Goal: Task Accomplishment & Management: Complete application form

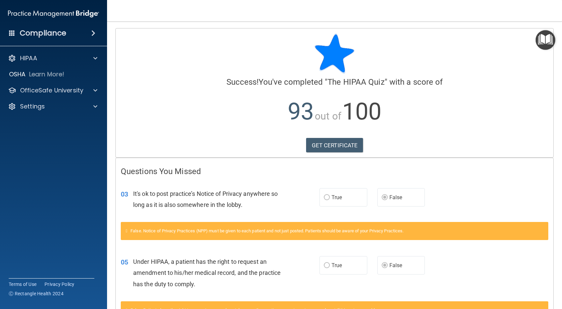
scroll to position [50, 0]
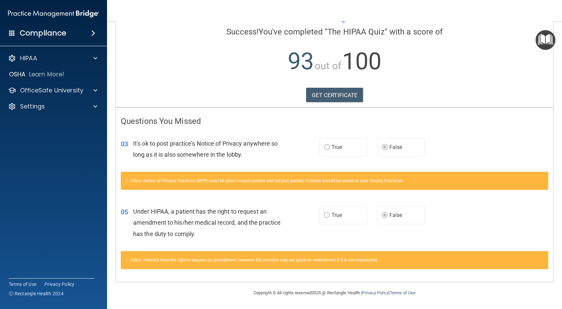
drag, startPoint x: 345, startPoint y: 96, endPoint x: 392, endPoint y: 84, distance: 48.4
click at [392, 84] on div "Calculating your score.... Success! You've completed " The HIPAA Quiz " with a …" at bounding box center [335, 42] width 438 height 129
click at [47, 89] on p "OfficeSafe University" at bounding box center [51, 90] width 63 height 8
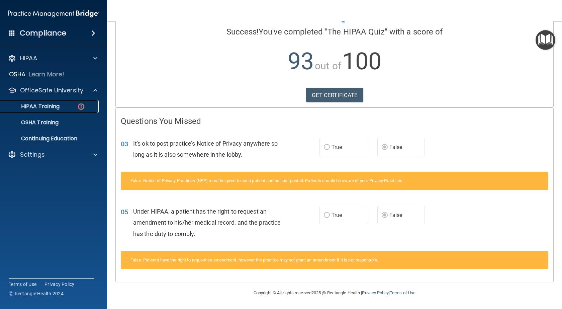
click at [46, 104] on p "HIPAA Training" at bounding box center [31, 106] width 55 height 7
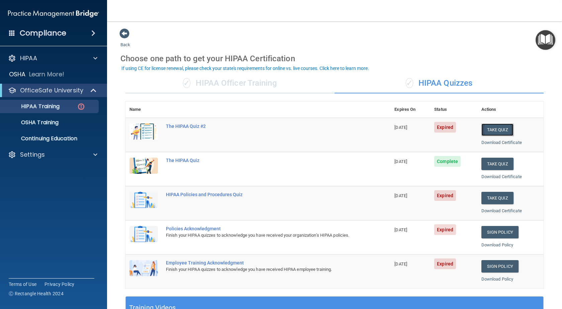
click at [489, 127] on button "Take Quiz" at bounding box center [497, 129] width 32 height 12
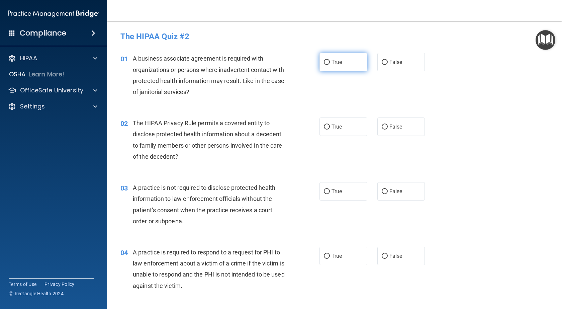
click at [326, 63] on input "True" at bounding box center [327, 62] width 6 height 5
radio input "true"
click at [327, 125] on input "True" at bounding box center [327, 126] width 6 height 5
radio input "true"
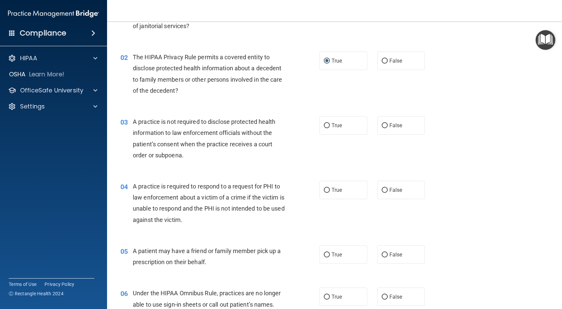
scroll to position [67, 0]
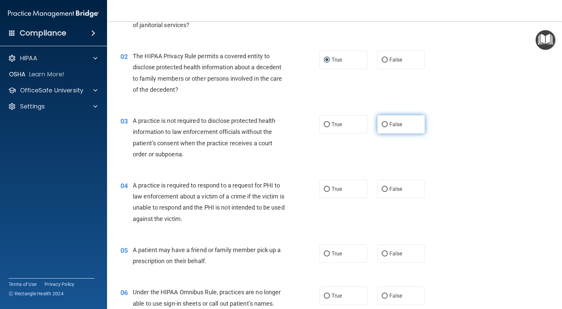
click at [384, 127] on input "False" at bounding box center [385, 124] width 6 height 5
radio input "true"
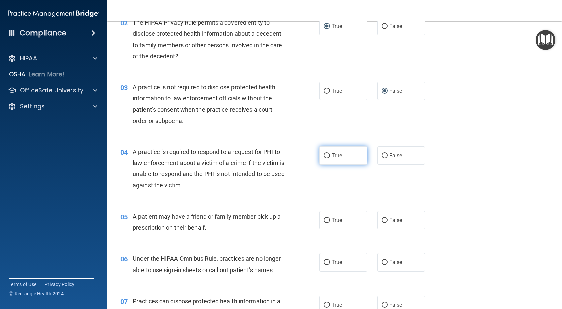
click at [324, 156] on input "True" at bounding box center [327, 155] width 6 height 5
radio input "true"
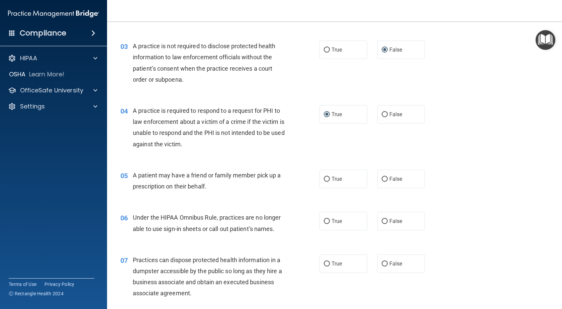
scroll to position [167, 0]
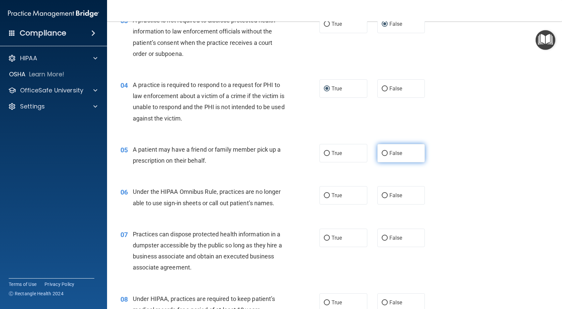
click at [382, 152] on input "False" at bounding box center [385, 153] width 6 height 5
radio input "true"
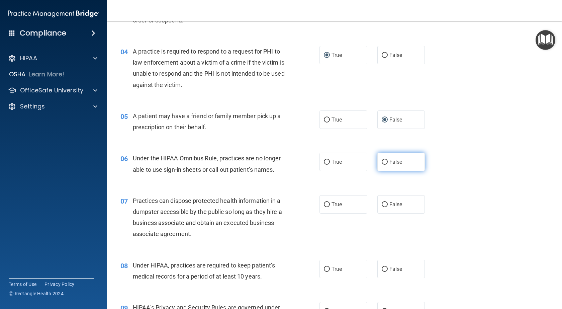
click at [383, 163] on input "False" at bounding box center [385, 162] width 6 height 5
radio input "true"
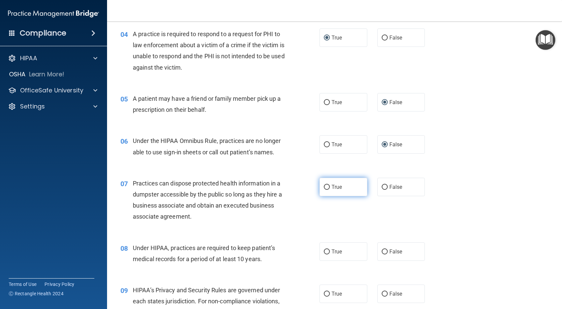
scroll to position [234, 0]
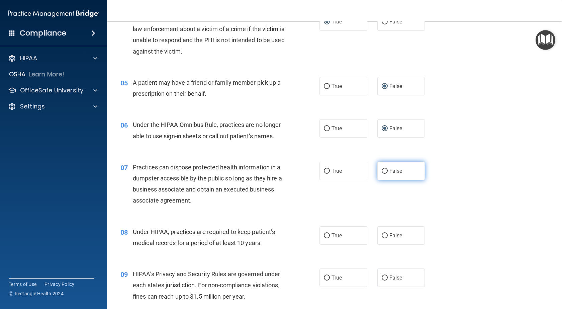
click at [382, 170] on input "False" at bounding box center [385, 171] width 6 height 5
radio input "true"
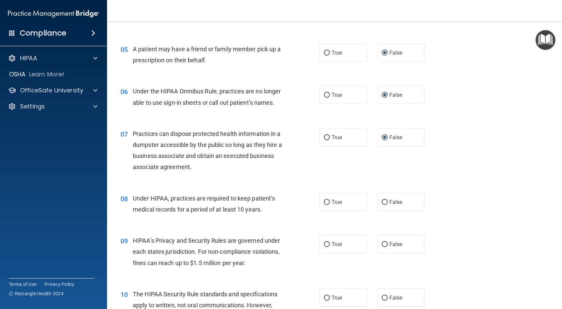
scroll to position [301, 0]
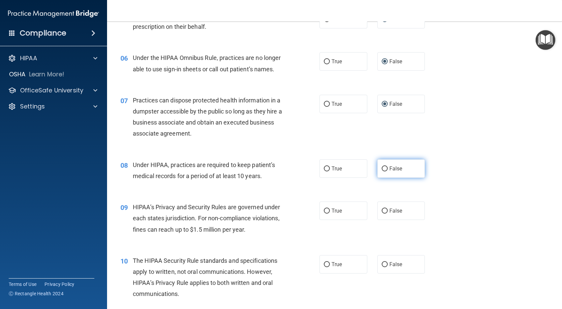
click at [383, 167] on input "False" at bounding box center [385, 168] width 6 height 5
radio input "true"
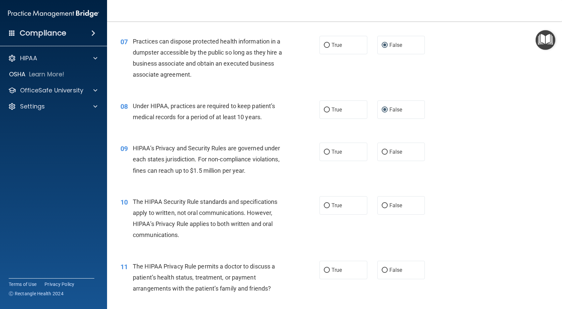
scroll to position [368, 0]
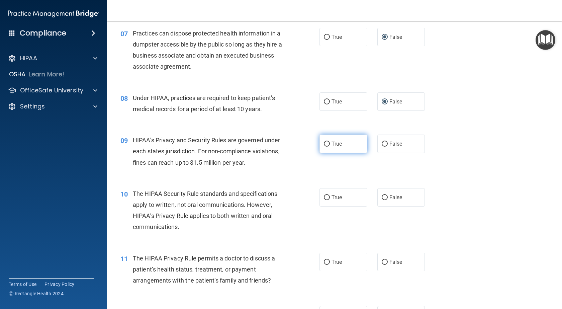
click at [327, 145] on input "True" at bounding box center [327, 144] width 6 height 5
radio input "true"
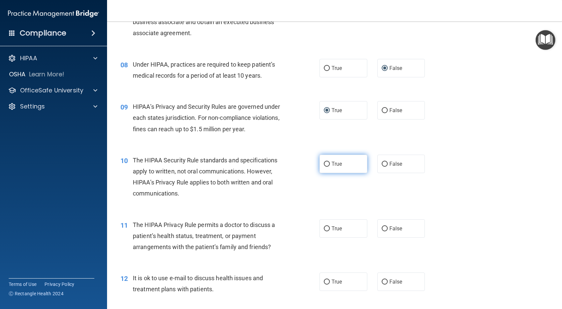
click at [324, 164] on input "True" at bounding box center [327, 164] width 6 height 5
radio input "true"
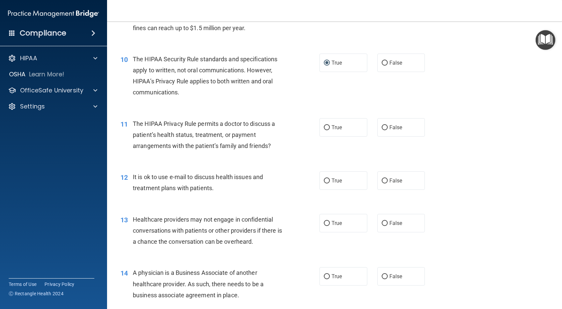
scroll to position [535, 0]
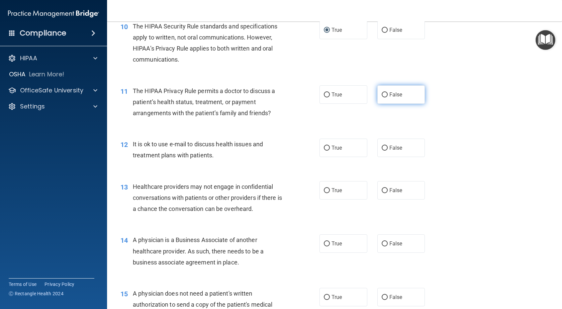
click at [386, 93] on label "False" at bounding box center [401, 94] width 48 height 18
click at [386, 93] on input "False" at bounding box center [385, 94] width 6 height 5
radio input "true"
click at [384, 149] on input "False" at bounding box center [385, 148] width 6 height 5
radio input "true"
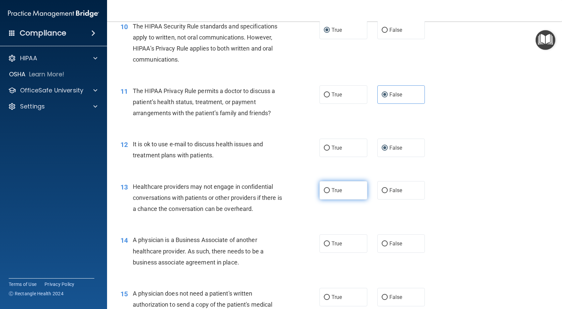
click at [328, 190] on label "True" at bounding box center [344, 190] width 48 height 18
click at [328, 190] on input "True" at bounding box center [327, 190] width 6 height 5
radio input "true"
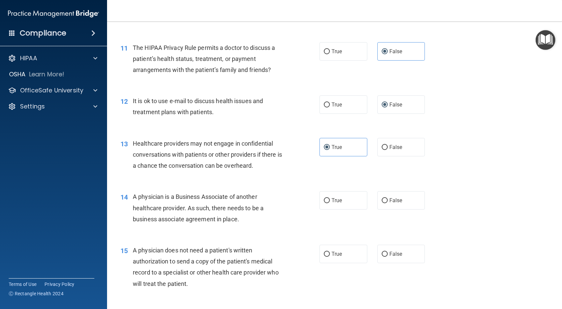
scroll to position [602, 0]
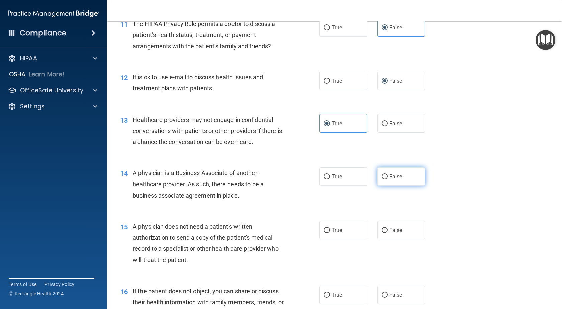
click at [382, 178] on input "False" at bounding box center [385, 176] width 6 height 5
radio input "true"
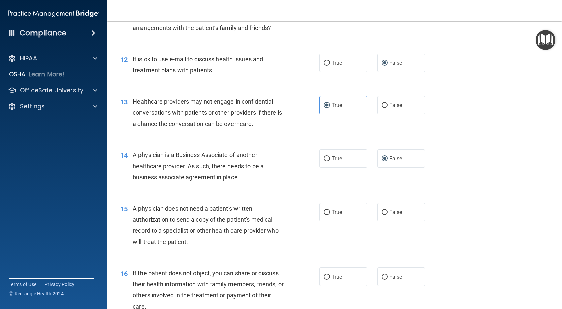
scroll to position [636, 0]
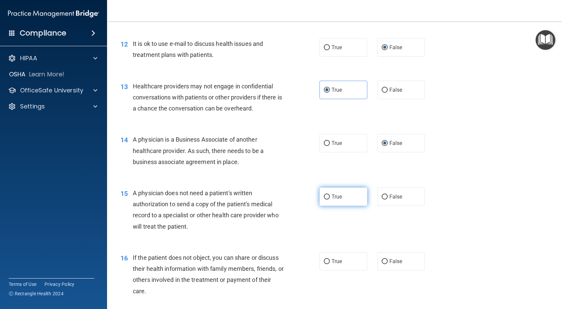
click at [327, 195] on input "True" at bounding box center [327, 196] width 6 height 5
radio input "true"
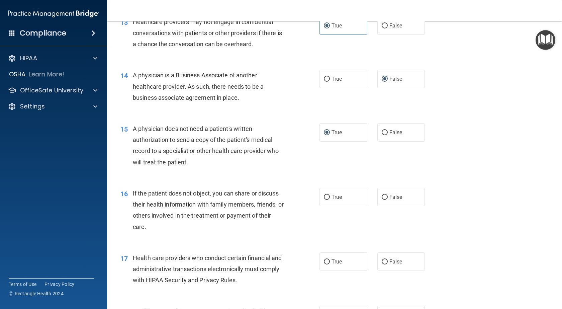
scroll to position [703, 0]
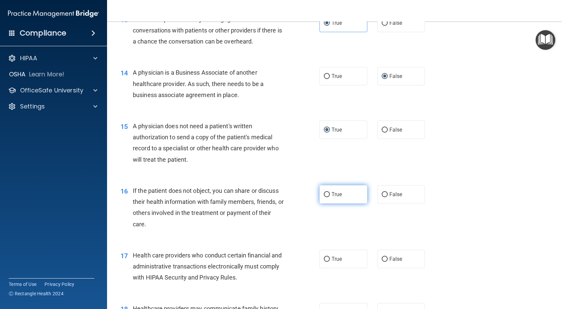
click at [325, 196] on input "True" at bounding box center [327, 194] width 6 height 5
radio input "true"
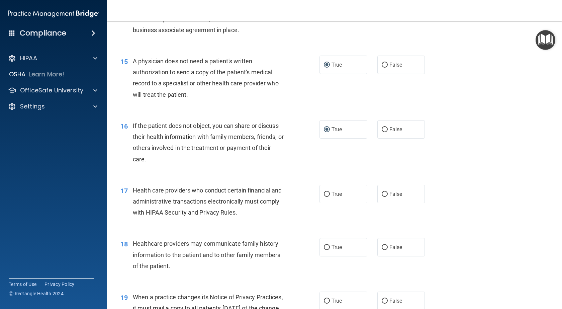
scroll to position [803, 0]
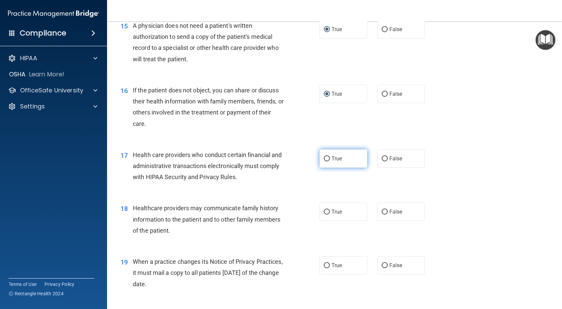
click at [324, 159] on input "True" at bounding box center [327, 158] width 6 height 5
radio input "true"
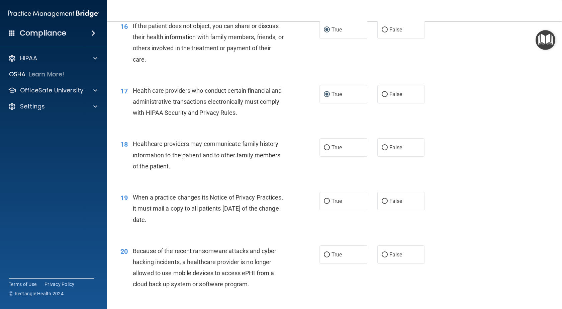
scroll to position [870, 0]
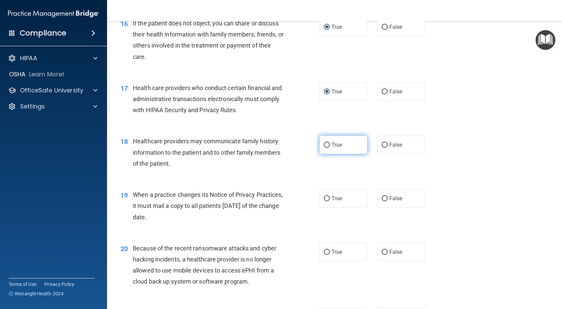
click at [325, 146] on input "True" at bounding box center [327, 145] width 6 height 5
radio input "true"
click at [325, 196] on input "True" at bounding box center [327, 198] width 6 height 5
radio input "true"
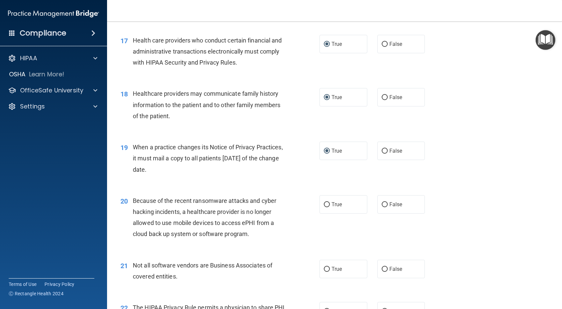
scroll to position [937, 0]
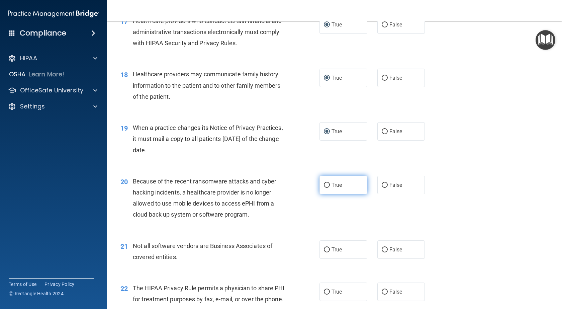
click at [325, 187] on input "True" at bounding box center [327, 185] width 6 height 5
radio input "true"
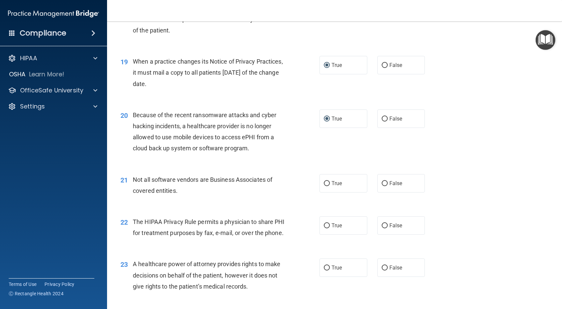
scroll to position [1004, 0]
click at [325, 183] on input "True" at bounding box center [327, 182] width 6 height 5
radio input "true"
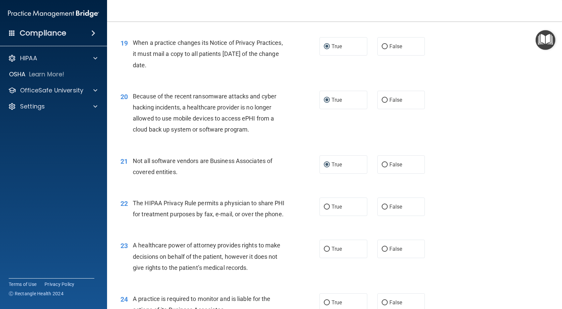
scroll to position [1037, 0]
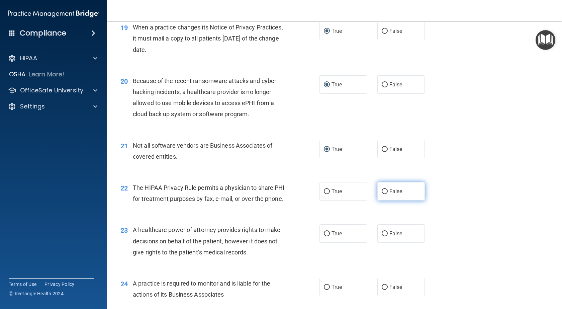
click at [378, 192] on label "False" at bounding box center [401, 191] width 48 height 18
click at [382, 192] on input "False" at bounding box center [385, 191] width 6 height 5
radio input "true"
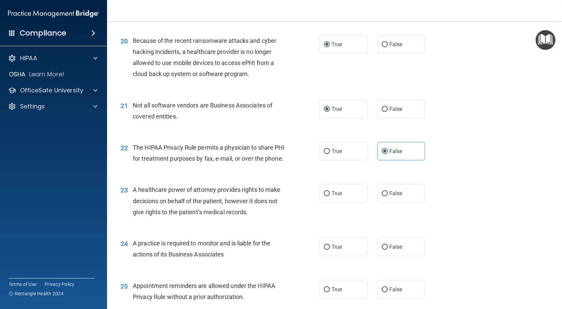
scroll to position [1104, 0]
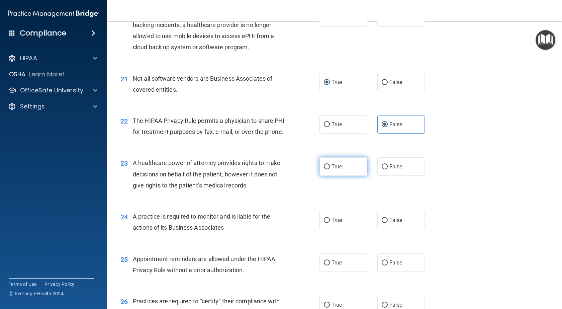
click at [324, 169] on input "True" at bounding box center [327, 166] width 6 height 5
radio input "true"
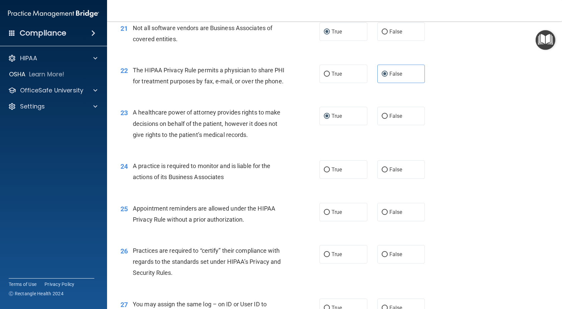
scroll to position [1171, 0]
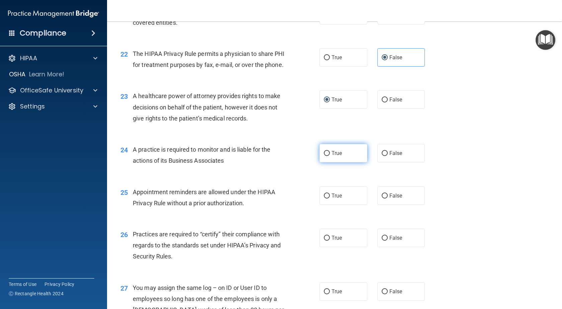
click at [327, 162] on label "True" at bounding box center [344, 153] width 48 height 18
click at [327, 156] on input "True" at bounding box center [327, 153] width 6 height 5
radio input "true"
click at [324, 198] on input "True" at bounding box center [327, 195] width 6 height 5
radio input "true"
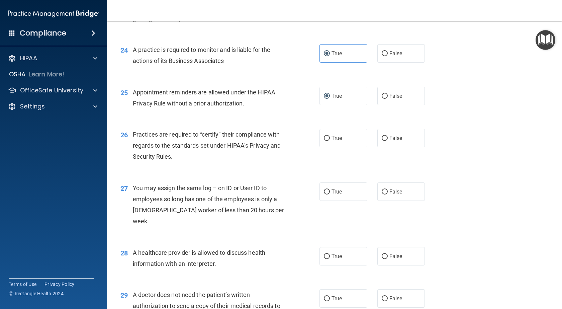
scroll to position [1271, 0]
click at [325, 140] on input "True" at bounding box center [327, 137] width 6 height 5
radio input "true"
click at [378, 200] on label "False" at bounding box center [401, 191] width 48 height 18
click at [382, 194] on input "False" at bounding box center [385, 191] width 6 height 5
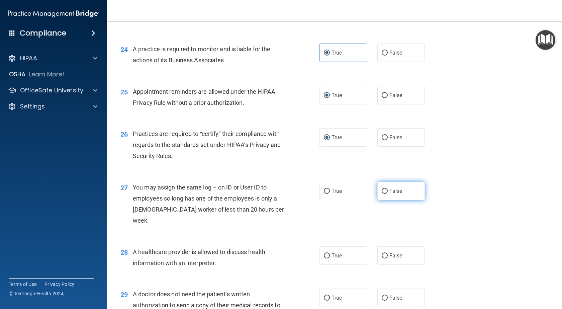
radio input "true"
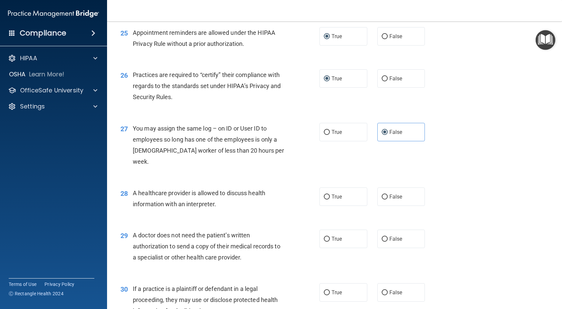
scroll to position [1338, 0]
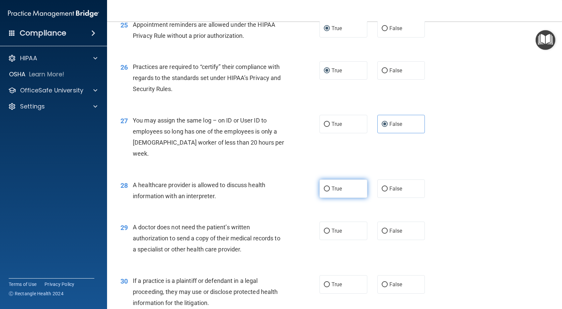
click at [324, 189] on input "True" at bounding box center [327, 188] width 6 height 5
radio input "true"
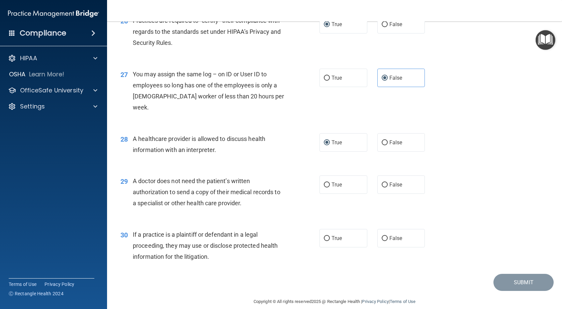
scroll to position [1393, 0]
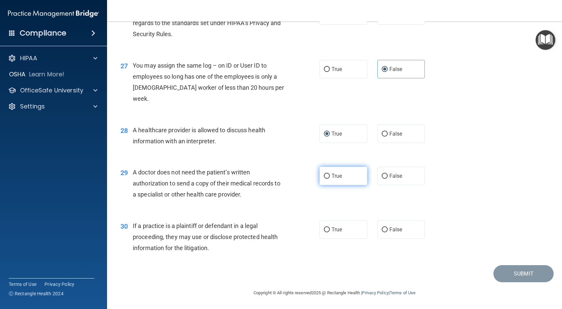
click at [324, 177] on input "True" at bounding box center [327, 176] width 6 height 5
radio input "true"
click at [324, 228] on input "True" at bounding box center [327, 229] width 6 height 5
radio input "true"
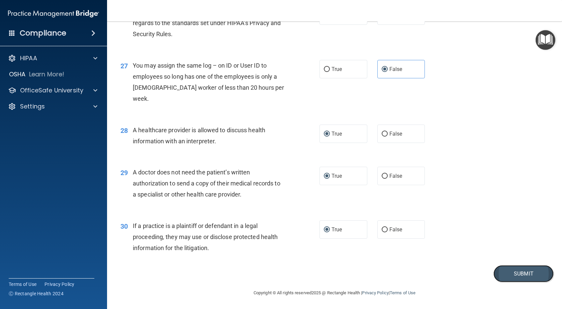
click at [519, 274] on button "Submit" at bounding box center [524, 273] width 60 height 17
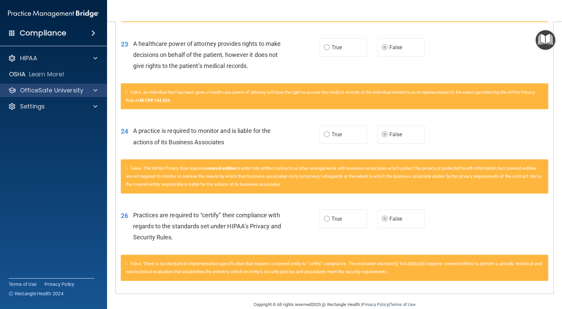
scroll to position [1058, 0]
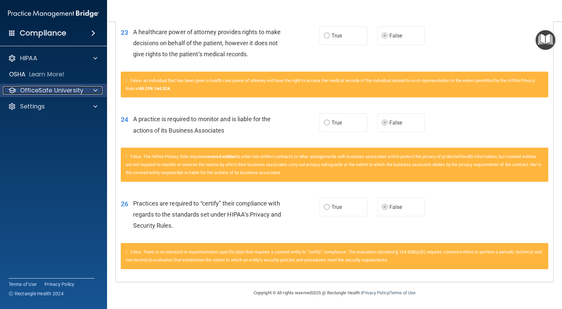
click at [73, 88] on p "OfficeSafe University" at bounding box center [51, 90] width 63 height 8
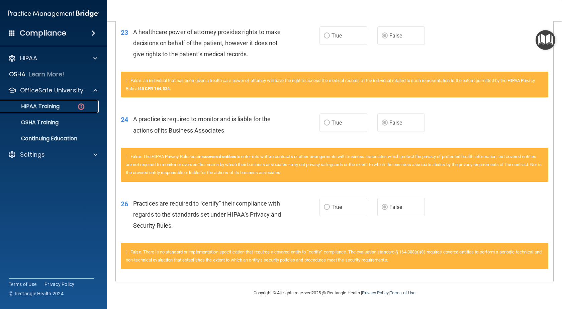
click at [54, 106] on p "HIPAA Training" at bounding box center [31, 106] width 55 height 7
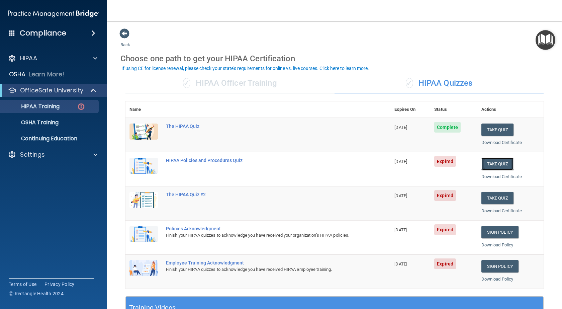
click at [484, 163] on button "Take Quiz" at bounding box center [497, 164] width 32 height 12
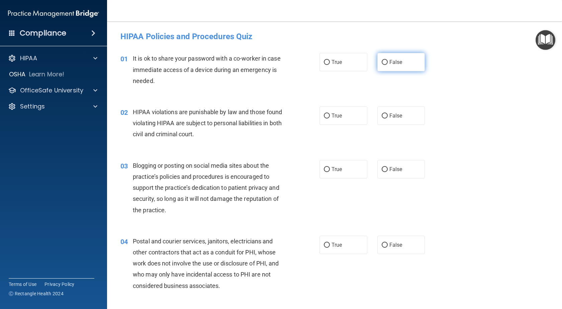
click at [378, 62] on label "False" at bounding box center [401, 62] width 48 height 18
click at [382, 62] on input "False" at bounding box center [385, 62] width 6 height 5
radio input "true"
click at [325, 116] on input "True" at bounding box center [327, 115] width 6 height 5
radio input "true"
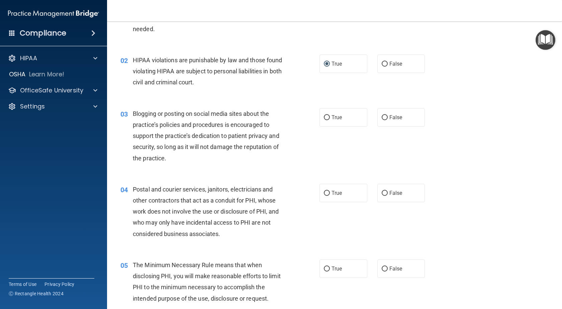
scroll to position [67, 0]
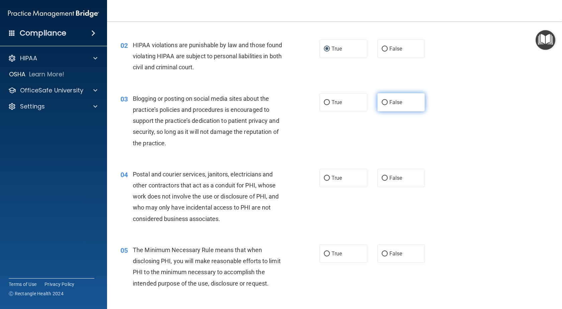
click at [384, 102] on input "False" at bounding box center [385, 102] width 6 height 5
radio input "true"
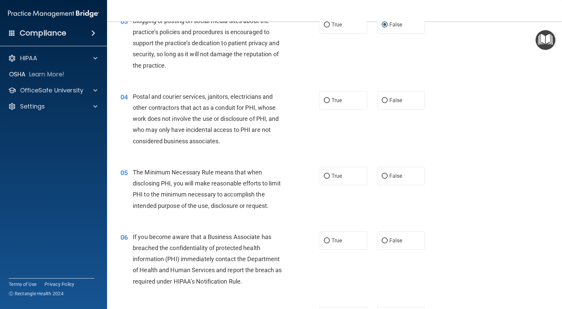
scroll to position [167, 0]
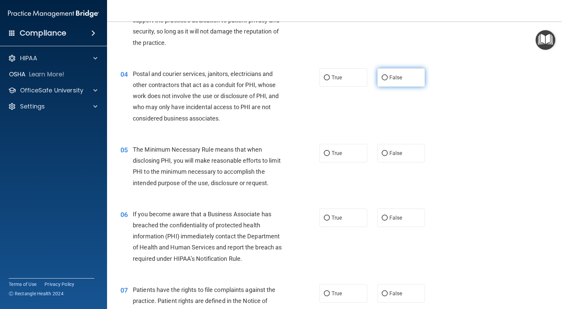
click at [383, 78] on input "False" at bounding box center [385, 77] width 6 height 5
radio input "true"
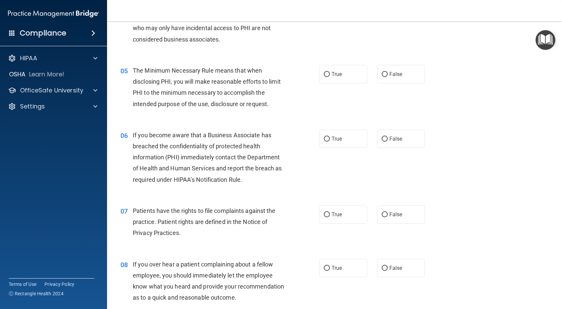
scroll to position [268, 0]
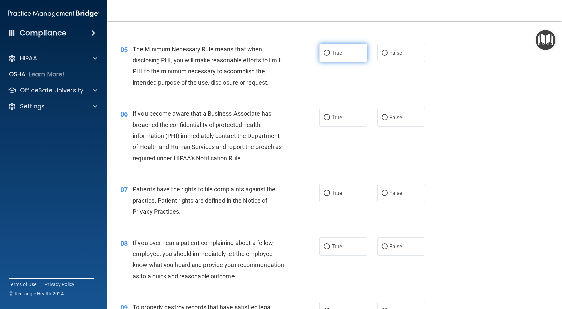
click at [327, 51] on input "True" at bounding box center [327, 53] width 6 height 5
radio input "true"
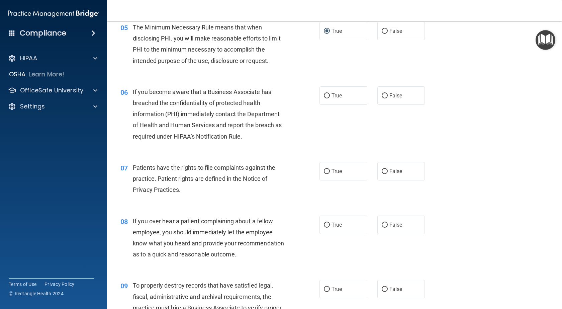
scroll to position [301, 0]
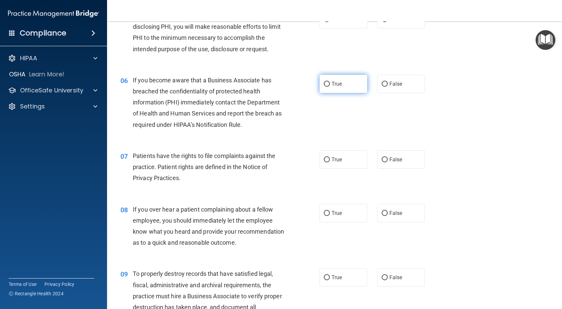
click at [324, 83] on input "True" at bounding box center [327, 84] width 6 height 5
radio input "true"
click at [324, 164] on label "True" at bounding box center [344, 159] width 48 height 18
click at [324, 162] on input "True" at bounding box center [327, 159] width 6 height 5
radio input "true"
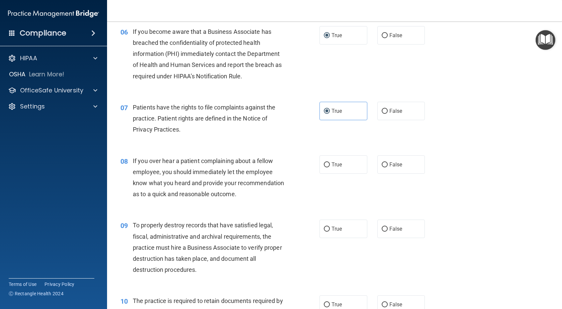
scroll to position [368, 0]
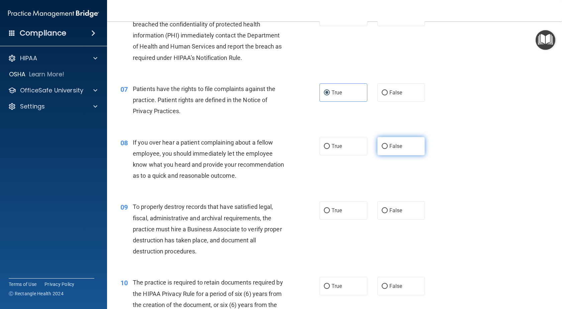
click at [382, 146] on input "False" at bounding box center [385, 146] width 6 height 5
radio input "true"
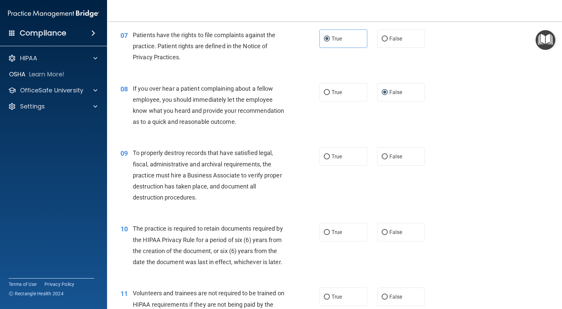
scroll to position [468, 0]
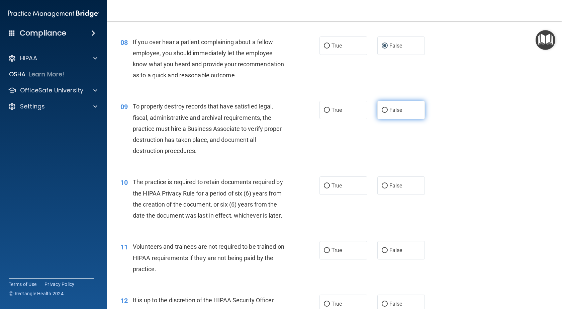
click at [384, 113] on input "False" at bounding box center [385, 110] width 6 height 5
radio input "true"
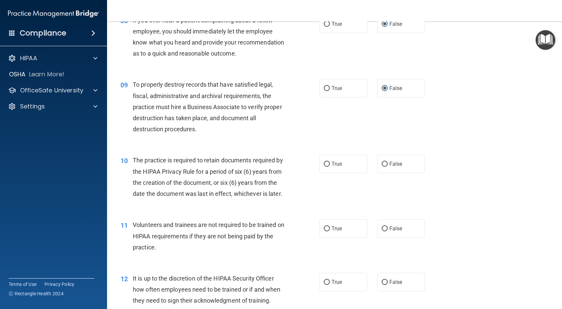
scroll to position [502, 0]
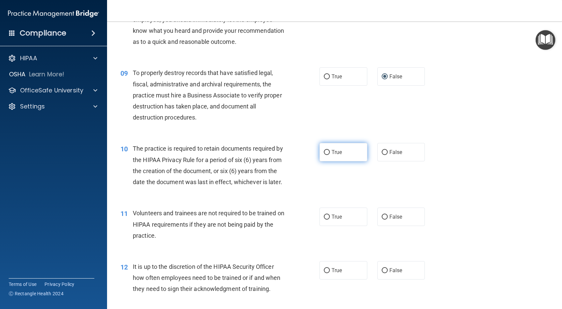
click at [329, 161] on label "True" at bounding box center [344, 152] width 48 height 18
click at [329, 155] on input "True" at bounding box center [327, 152] width 6 height 5
radio input "true"
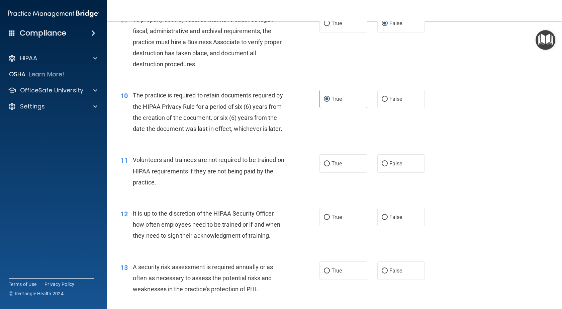
scroll to position [569, 0]
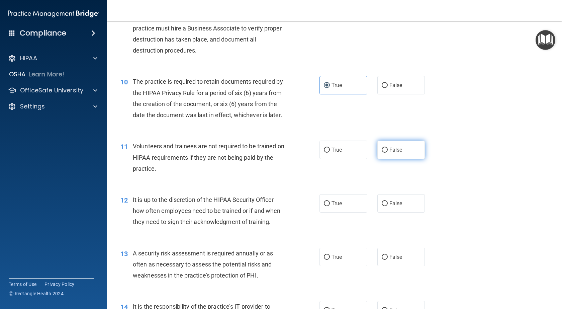
click at [385, 159] on label "False" at bounding box center [401, 150] width 48 height 18
click at [385, 153] on input "False" at bounding box center [385, 150] width 6 height 5
radio input "true"
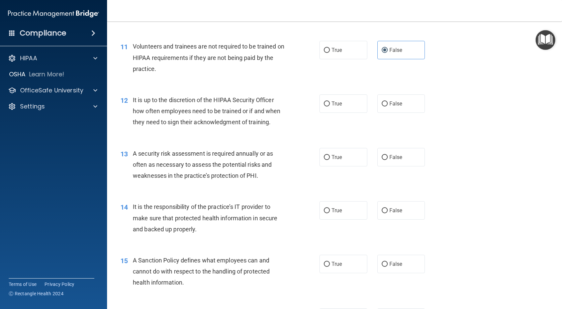
scroll to position [669, 0]
click at [382, 106] on input "False" at bounding box center [385, 103] width 6 height 5
radio input "true"
click at [325, 159] on input "True" at bounding box center [327, 156] width 6 height 5
radio input "true"
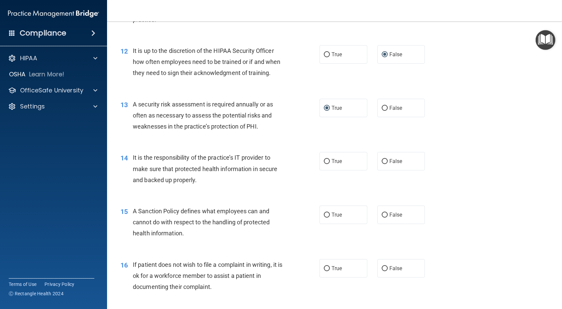
scroll to position [736, 0]
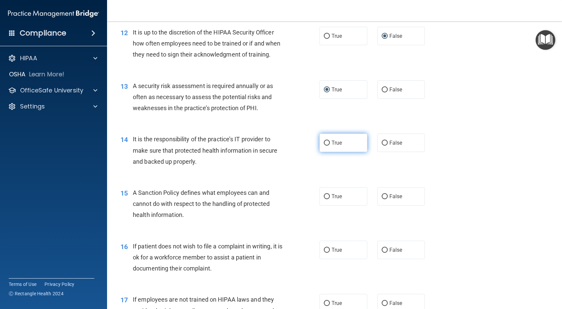
click at [324, 146] on input "True" at bounding box center [327, 143] width 6 height 5
radio input "true"
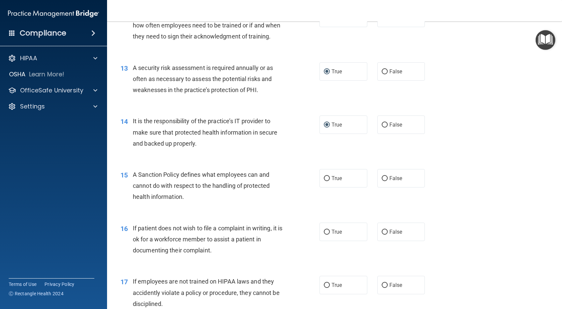
scroll to position [770, 0]
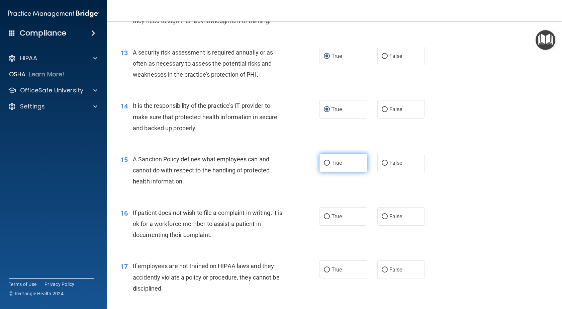
click at [321, 172] on label "True" at bounding box center [344, 163] width 48 height 18
click at [324, 166] on input "True" at bounding box center [327, 163] width 6 height 5
radio input "true"
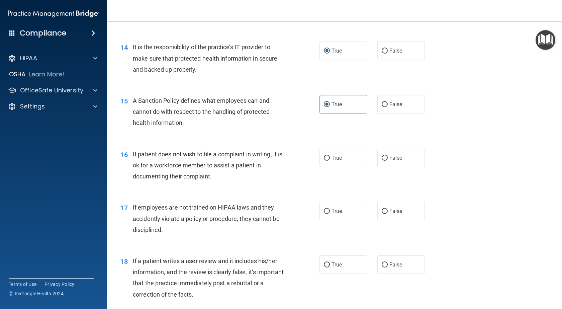
scroll to position [836, 0]
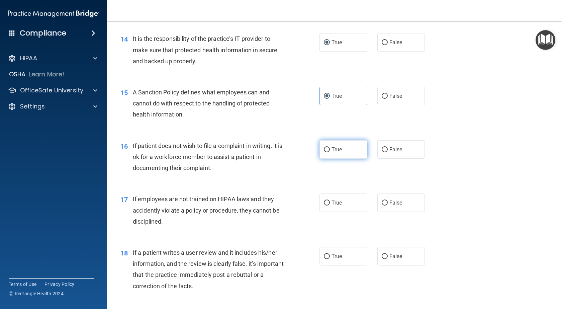
click at [326, 152] on input "True" at bounding box center [327, 149] width 6 height 5
radio input "true"
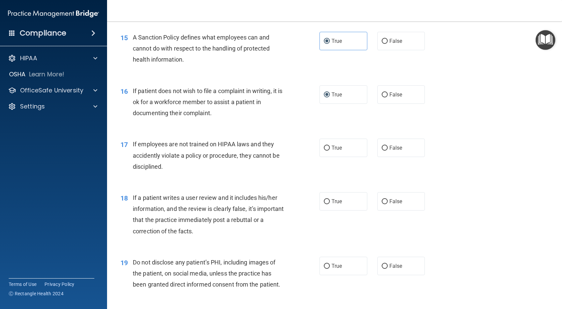
scroll to position [903, 0]
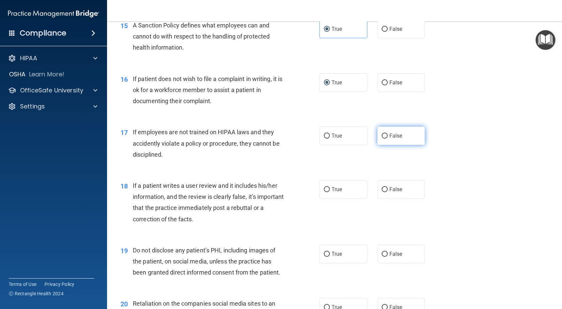
click at [383, 139] on input "False" at bounding box center [385, 136] width 6 height 5
radio input "true"
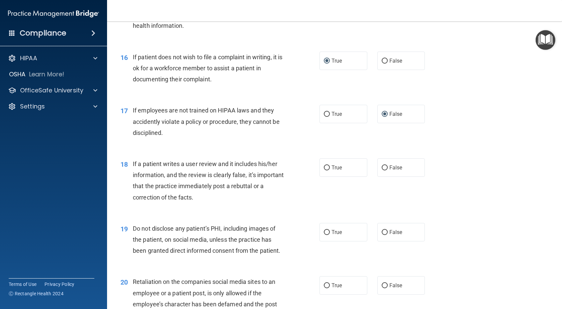
scroll to position [937, 0]
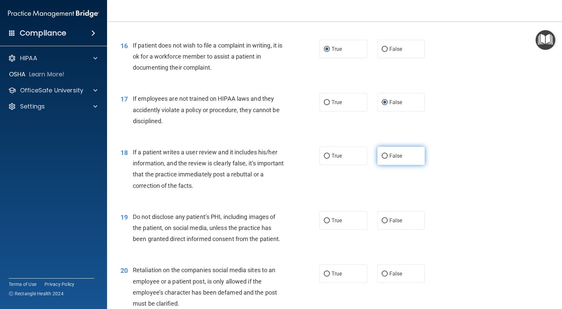
click at [382, 159] on input "False" at bounding box center [385, 156] width 6 height 5
radio input "true"
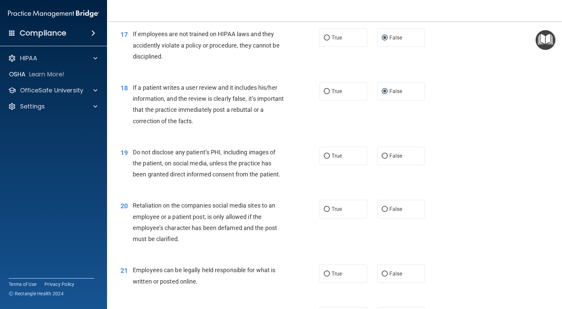
scroll to position [1004, 0]
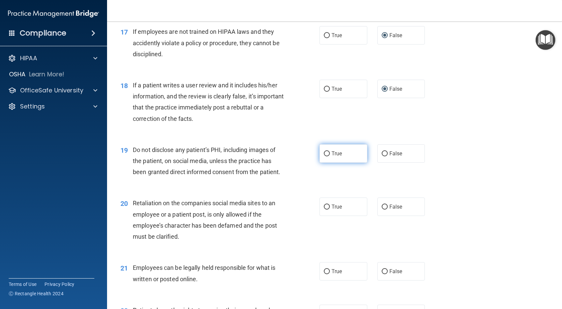
click at [324, 156] on input "True" at bounding box center [327, 153] width 6 height 5
radio input "true"
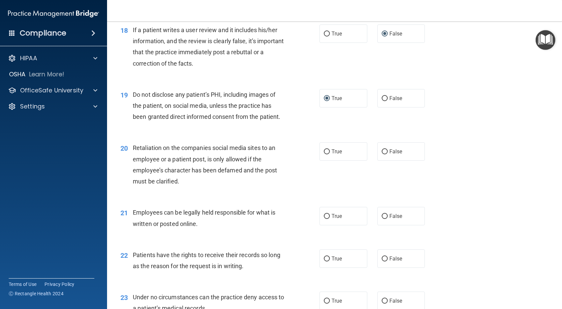
scroll to position [1071, 0]
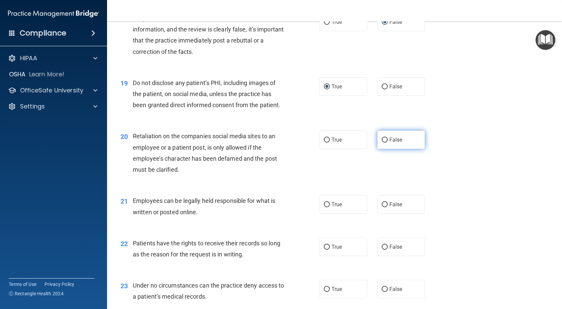
click at [382, 143] on input "False" at bounding box center [385, 140] width 6 height 5
radio input "true"
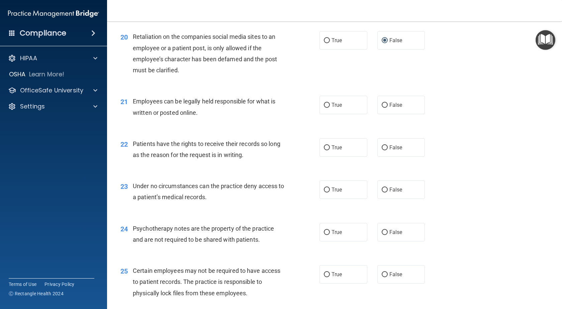
scroll to position [1171, 0]
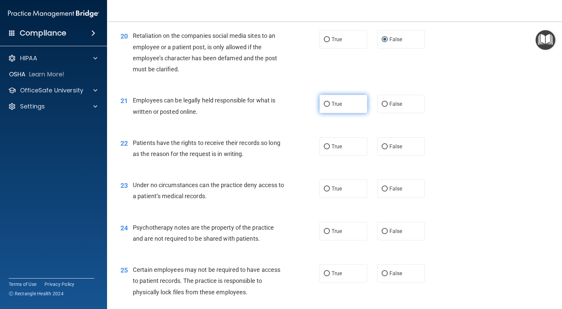
click at [324, 113] on label "True" at bounding box center [344, 104] width 48 height 18
click at [324, 107] on input "True" at bounding box center [327, 104] width 6 height 5
radio input "true"
click at [382, 149] on input "False" at bounding box center [385, 146] width 6 height 5
radio input "true"
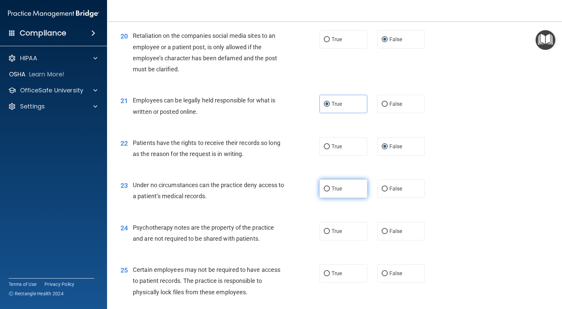
click at [324, 191] on input "True" at bounding box center [327, 188] width 6 height 5
radio input "true"
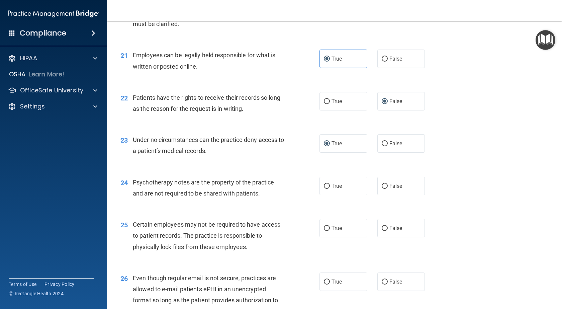
scroll to position [1238, 0]
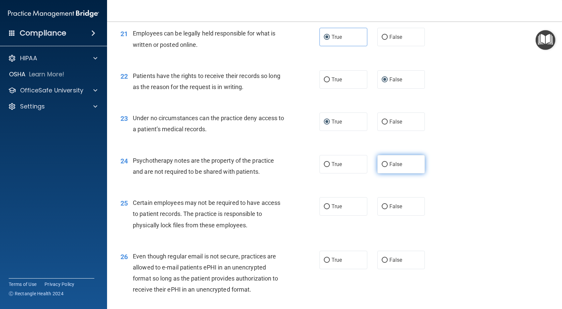
click at [385, 173] on label "False" at bounding box center [401, 164] width 48 height 18
click at [385, 167] on input "False" at bounding box center [385, 164] width 6 height 5
radio input "true"
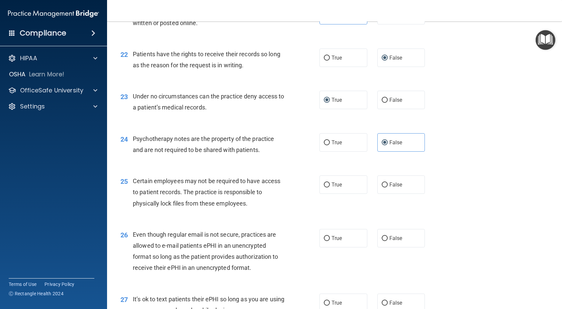
scroll to position [1271, 0]
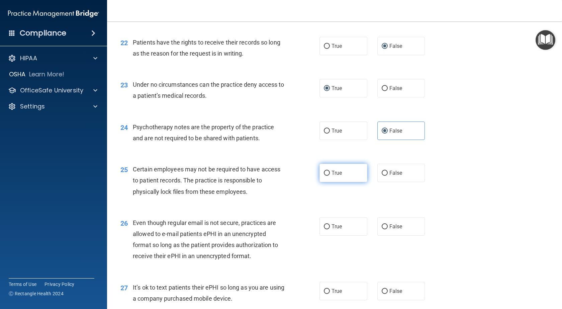
click at [329, 182] on label "True" at bounding box center [344, 173] width 48 height 18
click at [329, 176] on input "True" at bounding box center [327, 173] width 6 height 5
radio input "true"
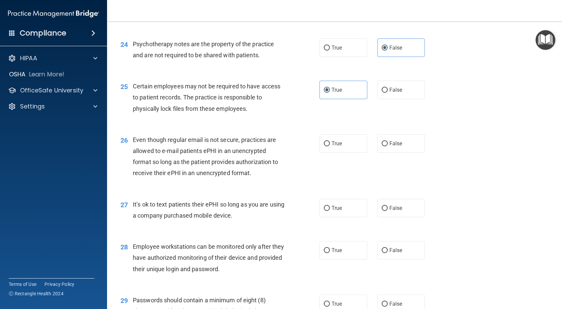
scroll to position [1405, 0]
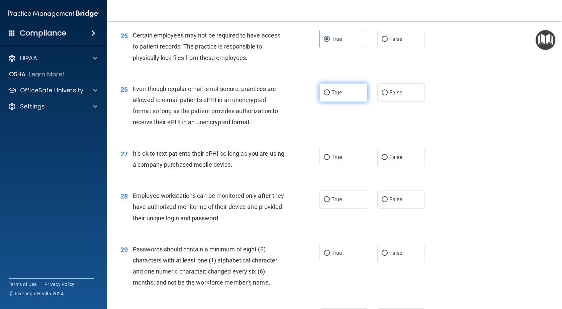
click at [327, 95] on input "True" at bounding box center [327, 92] width 6 height 5
radio input "true"
click at [382, 160] on input "False" at bounding box center [385, 157] width 6 height 5
radio input "true"
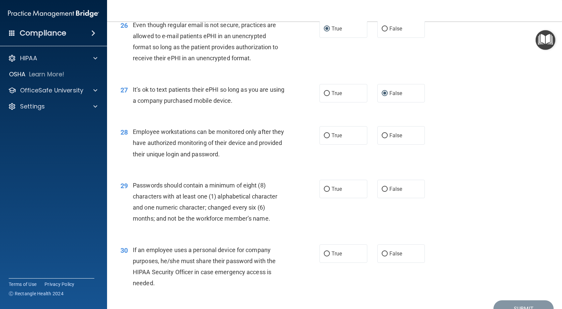
scroll to position [1472, 0]
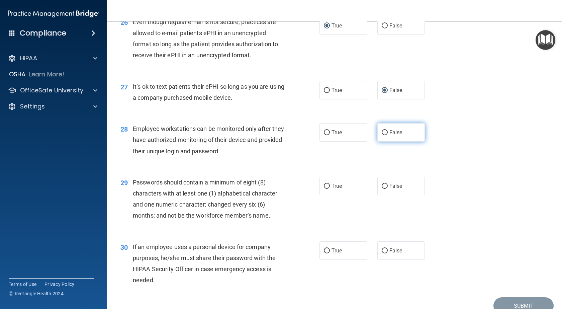
drag, startPoint x: 382, startPoint y: 153, endPoint x: 378, endPoint y: 153, distance: 3.4
click at [383, 135] on input "False" at bounding box center [385, 132] width 6 height 5
radio input "true"
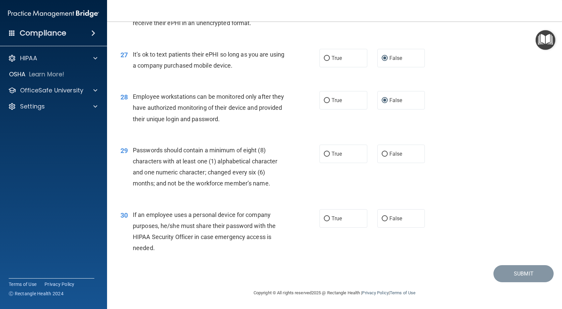
scroll to position [1526, 0]
click at [327, 153] on input "True" at bounding box center [327, 154] width 6 height 5
radio input "true"
click at [386, 217] on label "False" at bounding box center [401, 218] width 48 height 18
click at [386, 217] on input "False" at bounding box center [385, 218] width 6 height 5
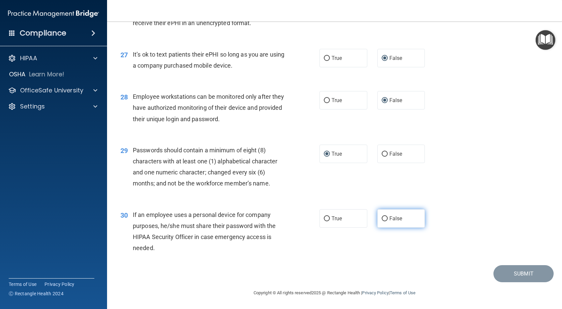
radio input "true"
click at [510, 271] on button "Submit" at bounding box center [524, 273] width 60 height 17
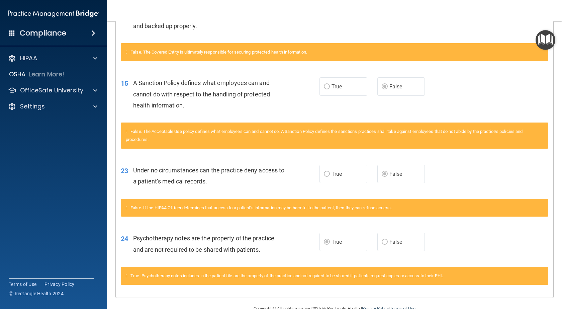
scroll to position [416, 0]
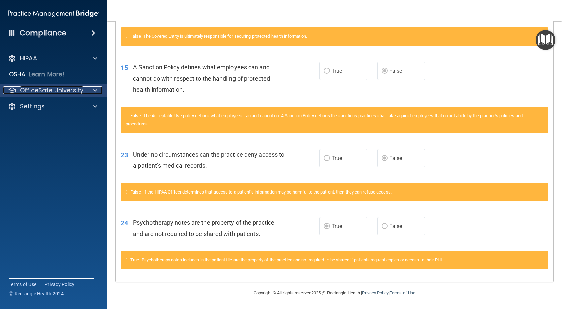
click at [49, 92] on p "OfficeSafe University" at bounding box center [51, 90] width 63 height 8
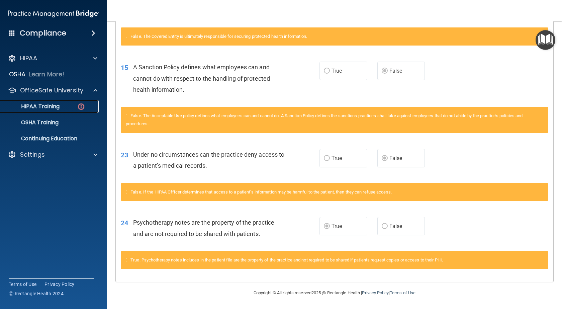
click at [50, 105] on p "HIPAA Training" at bounding box center [31, 106] width 55 height 7
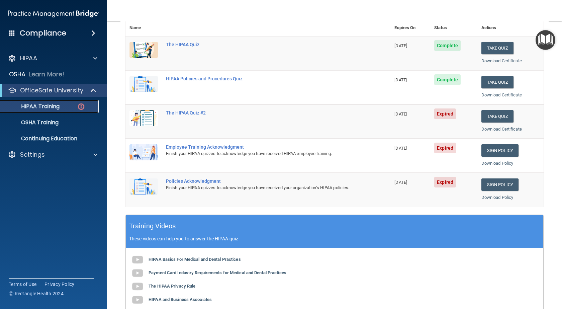
scroll to position [100, 0]
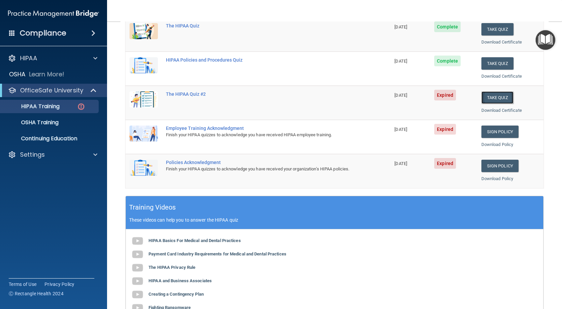
click at [484, 100] on button "Take Quiz" at bounding box center [497, 97] width 32 height 12
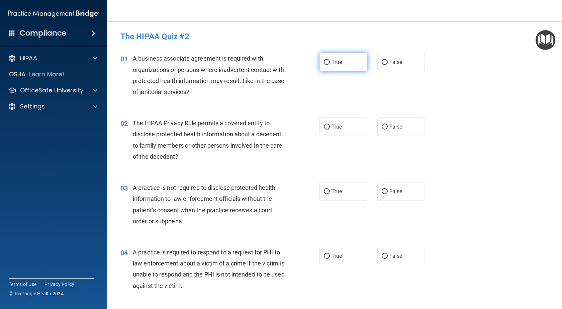
click at [324, 62] on input "True" at bounding box center [327, 62] width 6 height 5
radio input "true"
click at [383, 63] on input "False" at bounding box center [385, 62] width 6 height 5
radio input "true"
radio input "false"
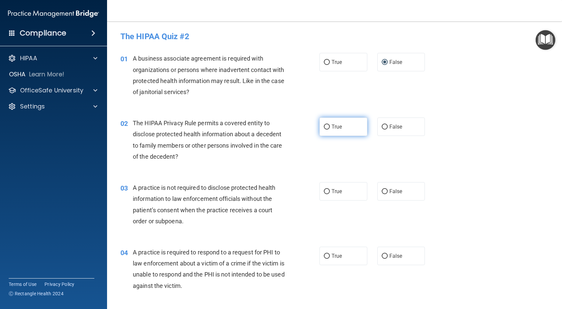
click at [325, 126] on input "True" at bounding box center [327, 126] width 6 height 5
radio input "true"
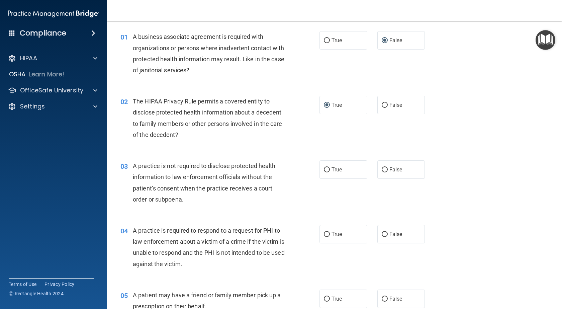
scroll to position [33, 0]
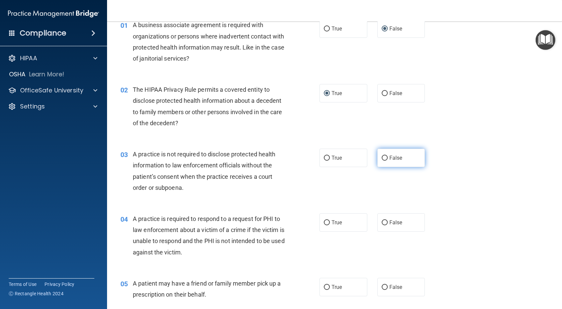
click at [382, 160] on input "False" at bounding box center [385, 158] width 6 height 5
radio input "true"
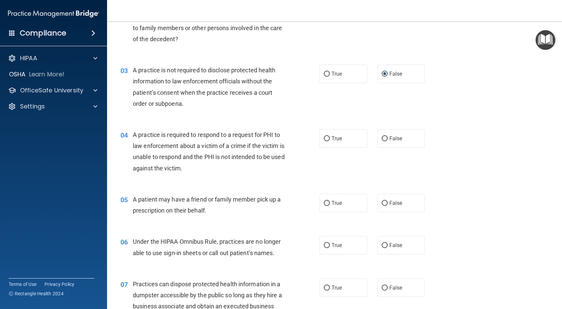
scroll to position [134, 0]
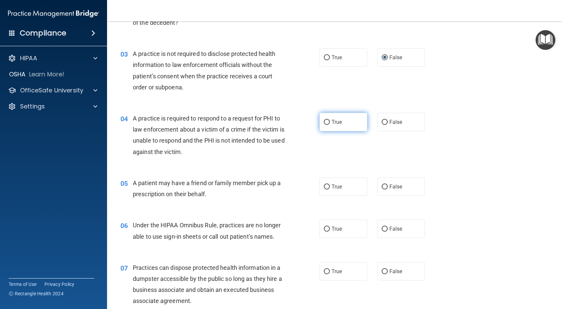
click at [324, 120] on input "True" at bounding box center [327, 122] width 6 height 5
radio input "true"
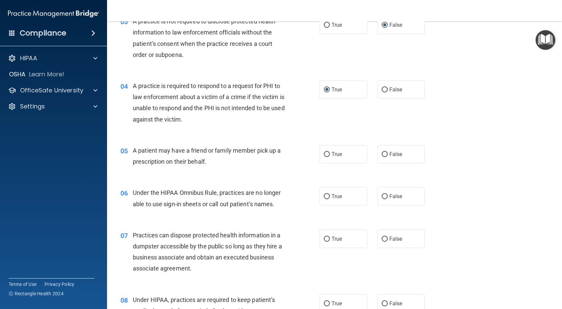
scroll to position [167, 0]
click at [324, 153] on input "True" at bounding box center [327, 153] width 6 height 5
radio input "true"
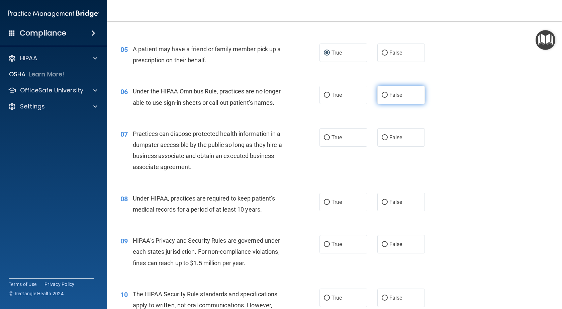
click at [382, 98] on input "False" at bounding box center [385, 95] width 6 height 5
radio input "true"
click at [382, 138] on input "False" at bounding box center [385, 137] width 6 height 5
radio input "true"
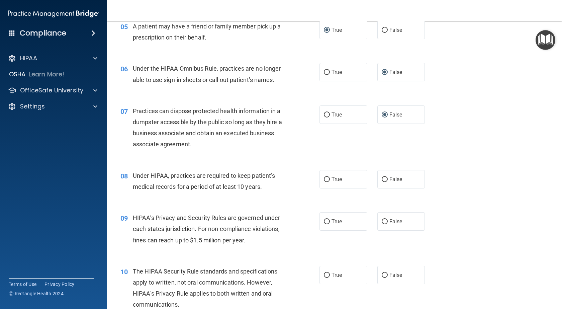
scroll to position [301, 0]
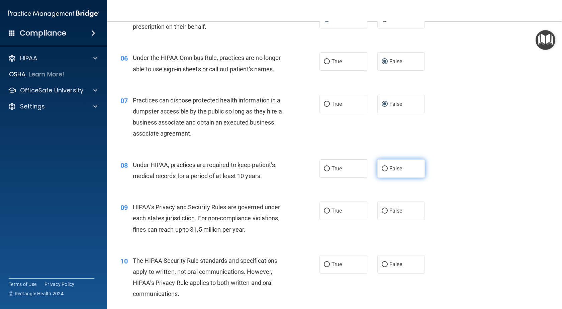
click at [383, 169] on input "False" at bounding box center [385, 168] width 6 height 5
radio input "true"
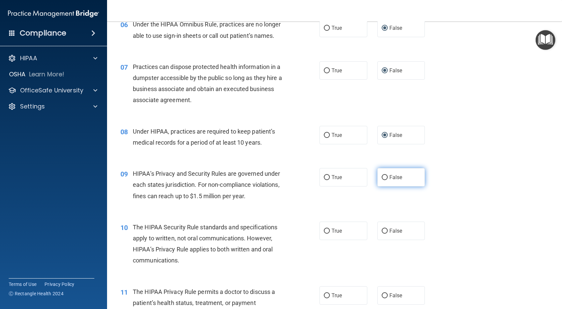
click at [386, 177] on label "False" at bounding box center [401, 177] width 48 height 18
click at [386, 177] on input "False" at bounding box center [385, 177] width 6 height 5
radio input "true"
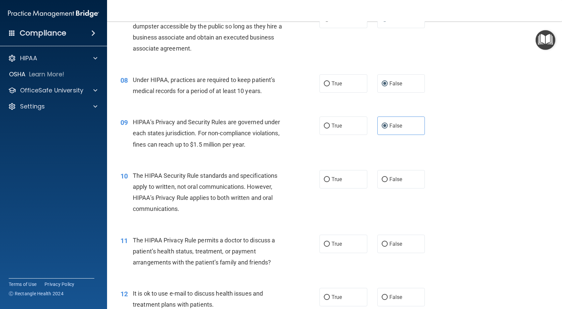
scroll to position [402, 0]
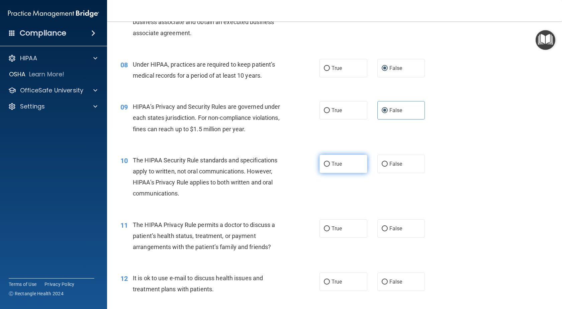
click at [324, 165] on input "True" at bounding box center [327, 164] width 6 height 5
radio input "true"
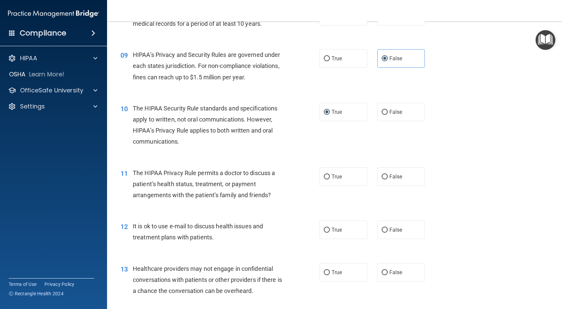
scroll to position [468, 0]
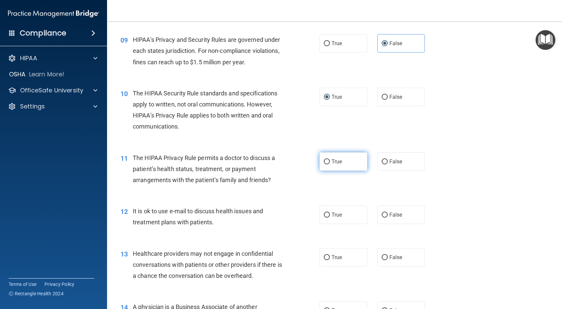
click at [320, 165] on label "True" at bounding box center [344, 161] width 48 height 18
click at [324, 164] on input "True" at bounding box center [327, 161] width 6 height 5
radio input "true"
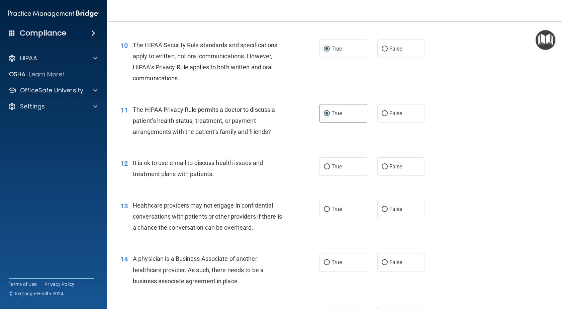
scroll to position [535, 0]
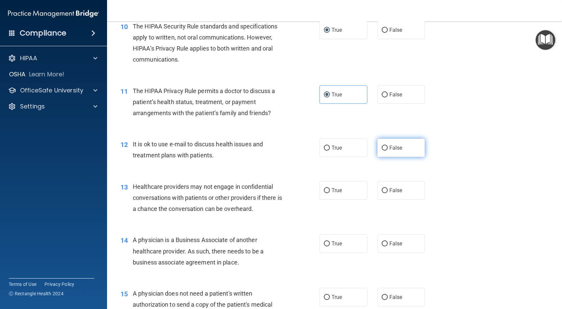
click at [382, 147] on input "False" at bounding box center [385, 148] width 6 height 5
radio input "true"
click at [332, 147] on span "True" at bounding box center [337, 148] width 10 height 6
click at [330, 147] on input "True" at bounding box center [327, 148] width 6 height 5
radio input "true"
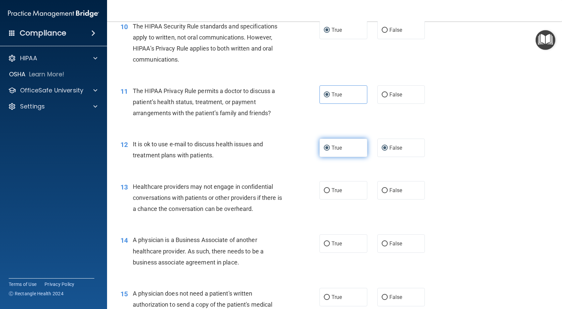
radio input "false"
click at [387, 189] on label "False" at bounding box center [401, 190] width 48 height 18
click at [387, 189] on input "False" at bounding box center [385, 190] width 6 height 5
radio input "true"
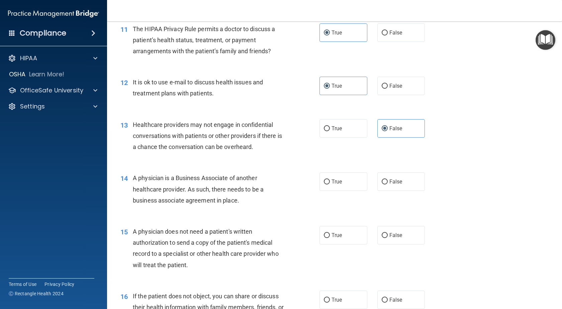
scroll to position [602, 0]
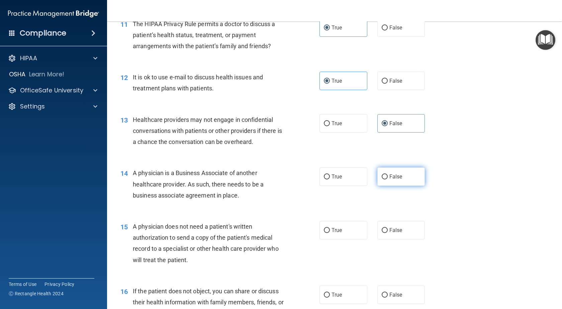
click at [385, 175] on label "False" at bounding box center [401, 176] width 48 height 18
click at [385, 175] on input "False" at bounding box center [385, 176] width 6 height 5
radio input "true"
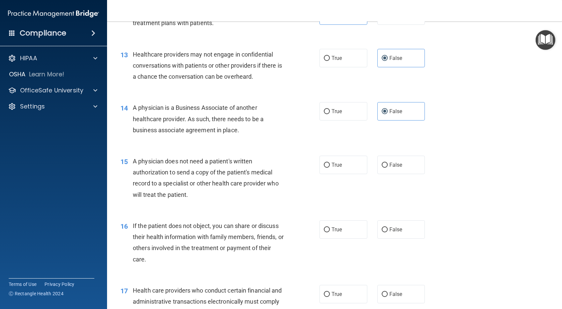
scroll to position [669, 0]
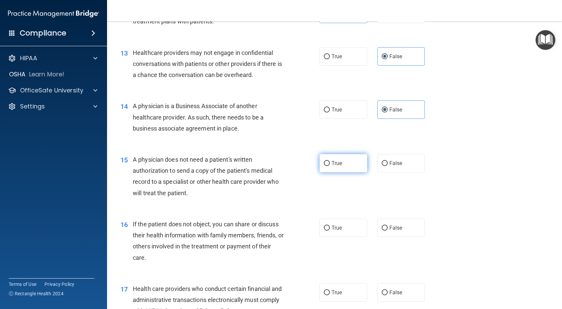
click at [324, 162] on input "True" at bounding box center [327, 163] width 6 height 5
radio input "true"
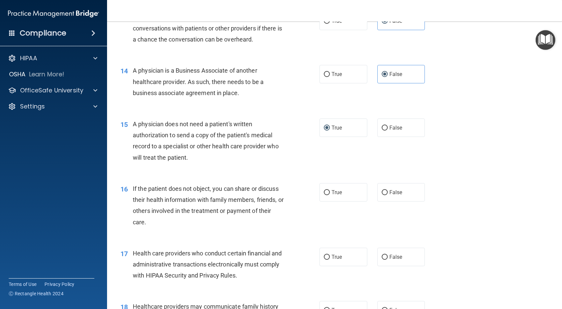
scroll to position [736, 0]
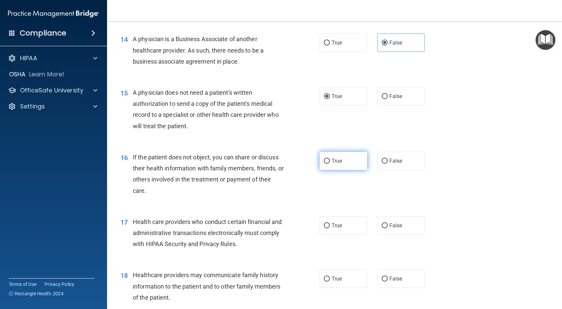
click at [324, 162] on input "True" at bounding box center [327, 161] width 6 height 5
radio input "true"
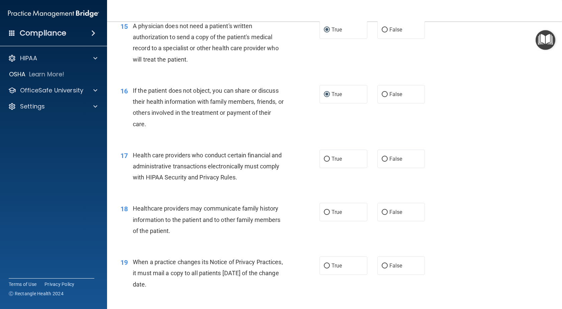
scroll to position [803, 0]
click at [327, 162] on label "True" at bounding box center [344, 158] width 48 height 18
click at [327, 161] on input "True" at bounding box center [327, 158] width 6 height 5
radio input "true"
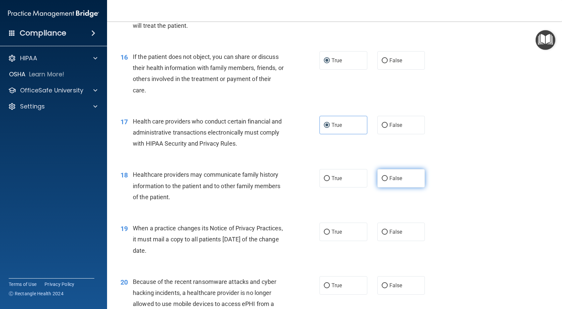
click at [382, 176] on input "False" at bounding box center [385, 178] width 6 height 5
radio input "true"
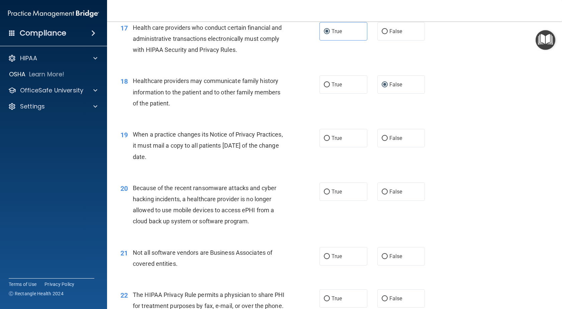
scroll to position [937, 0]
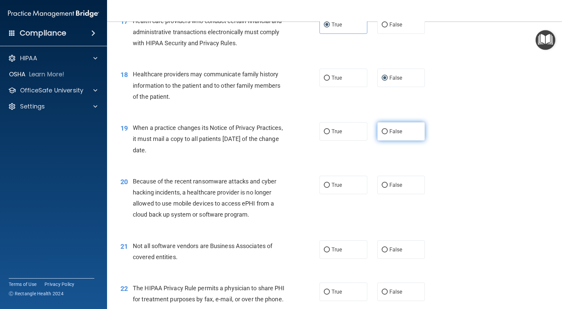
click at [386, 133] on label "False" at bounding box center [401, 131] width 48 height 18
click at [386, 133] on input "False" at bounding box center [385, 131] width 6 height 5
radio input "true"
click at [382, 184] on input "False" at bounding box center [385, 185] width 6 height 5
radio input "true"
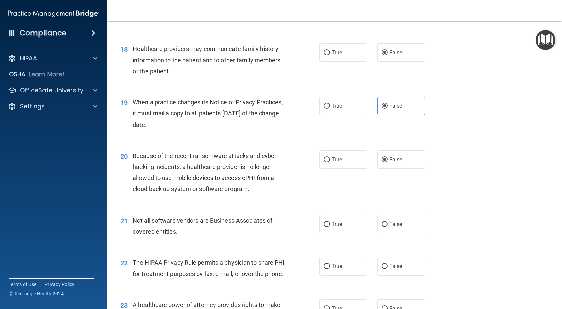
scroll to position [1004, 0]
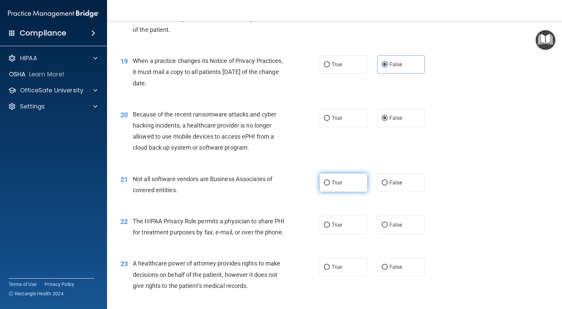
click at [324, 186] on label "True" at bounding box center [344, 182] width 48 height 18
click at [324, 185] on input "True" at bounding box center [327, 182] width 6 height 5
radio input "true"
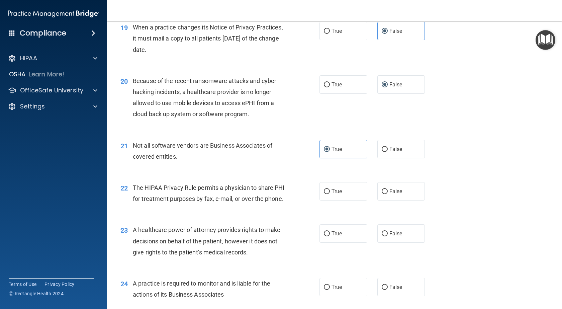
scroll to position [1071, 0]
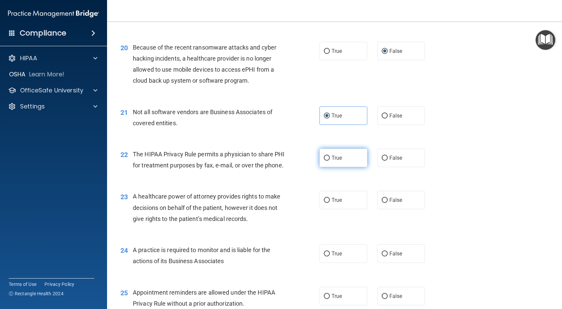
click at [324, 160] on input "True" at bounding box center [327, 158] width 6 height 5
radio input "true"
click at [382, 203] on input "False" at bounding box center [385, 200] width 6 height 5
radio input "true"
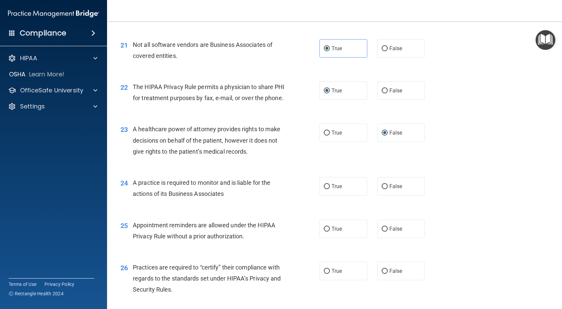
scroll to position [1171, 0]
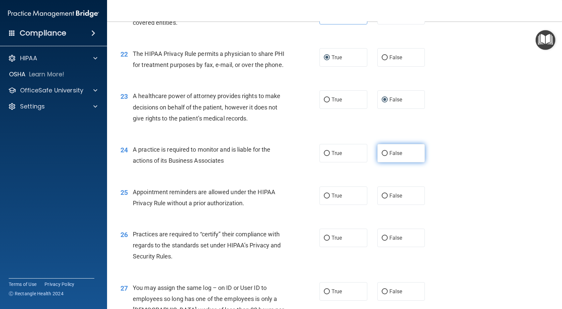
click at [382, 156] on input "False" at bounding box center [385, 153] width 6 height 5
radio input "true"
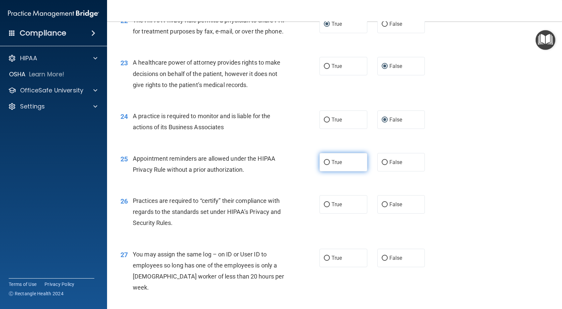
click at [324, 165] on input "True" at bounding box center [327, 162] width 6 height 5
radio input "true"
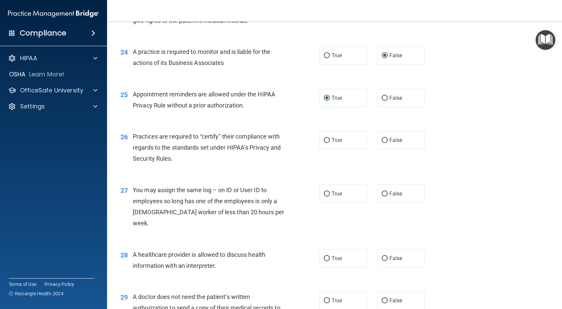
scroll to position [1271, 0]
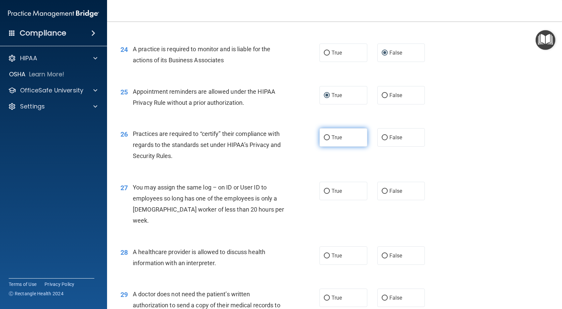
click at [326, 140] on input "True" at bounding box center [327, 137] width 6 height 5
radio input "true"
click at [382, 140] on input "False" at bounding box center [385, 137] width 6 height 5
radio input "true"
radio input "false"
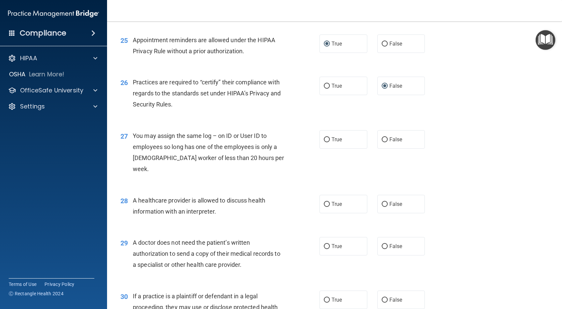
scroll to position [1338, 0]
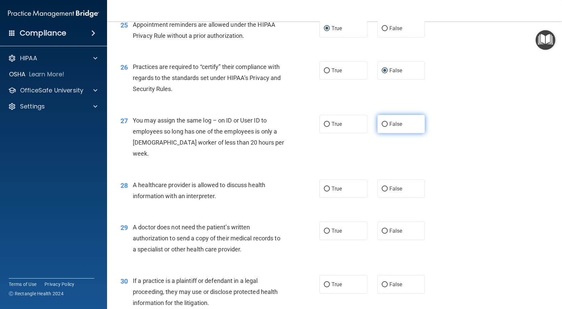
click at [382, 127] on input "False" at bounding box center [385, 124] width 6 height 5
radio input "true"
click at [324, 186] on input "True" at bounding box center [327, 188] width 6 height 5
radio input "true"
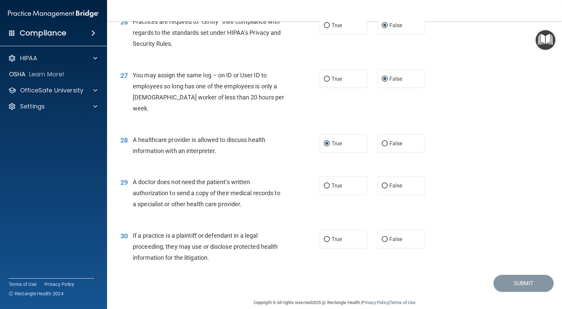
scroll to position [1393, 0]
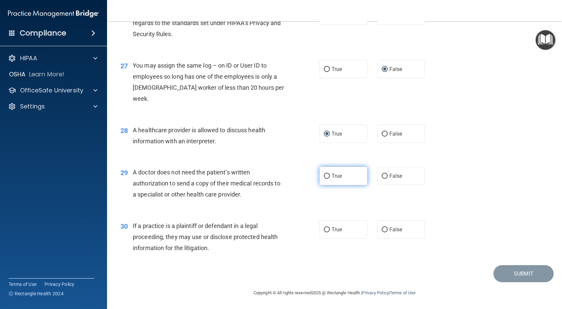
click at [326, 178] on input "True" at bounding box center [327, 176] width 6 height 5
radio input "true"
click at [327, 230] on input "True" at bounding box center [327, 229] width 6 height 5
radio input "true"
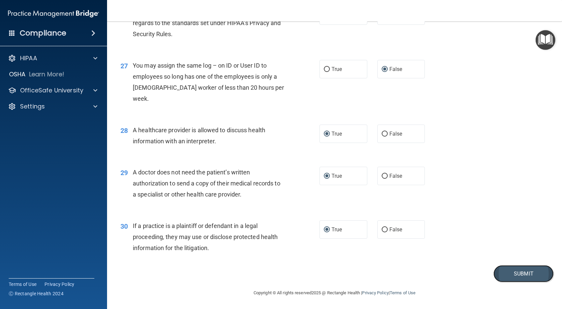
click at [521, 274] on button "Submit" at bounding box center [524, 273] width 60 height 17
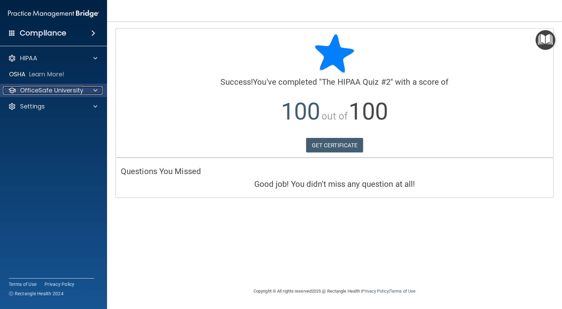
click at [70, 92] on p "OfficeSafe University" at bounding box center [51, 90] width 63 height 8
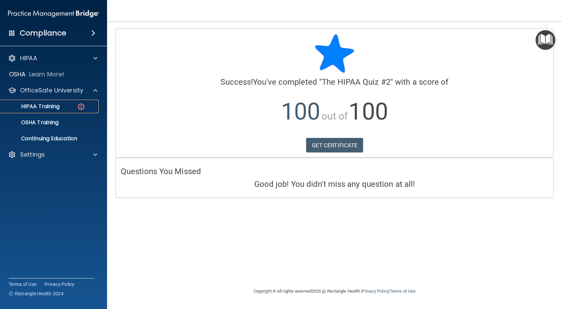
click at [71, 107] on div "HIPAA Training" at bounding box center [49, 106] width 91 height 7
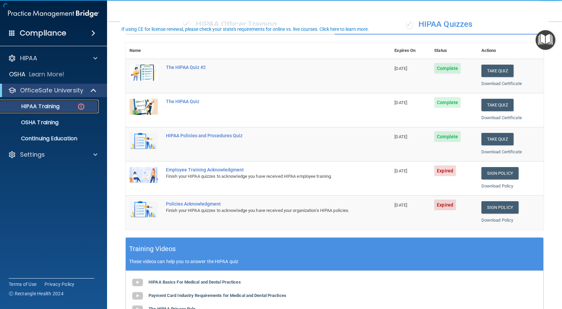
scroll to position [67, 0]
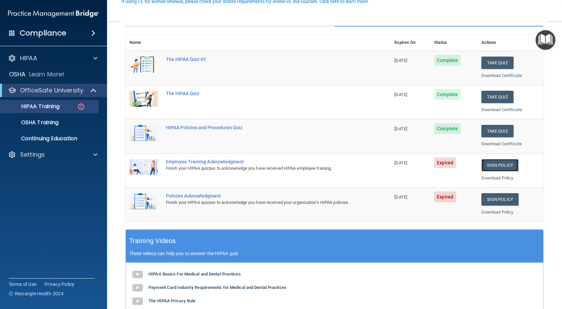
click at [484, 166] on link "Sign Policy" at bounding box center [499, 165] width 37 height 12
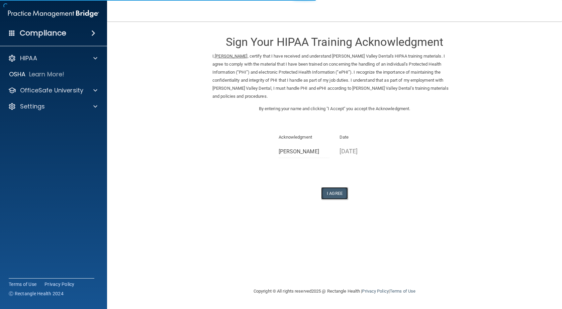
click at [330, 189] on button "I Agree" at bounding box center [334, 193] width 27 height 12
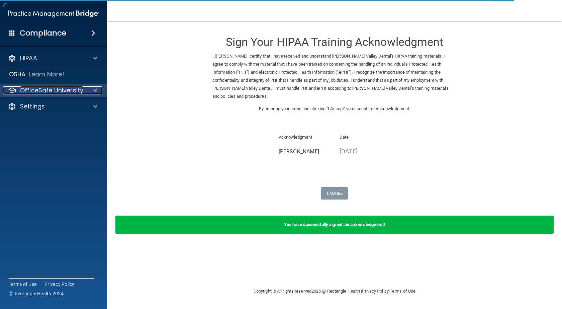
click at [59, 93] on p "OfficeSafe University" at bounding box center [51, 90] width 63 height 8
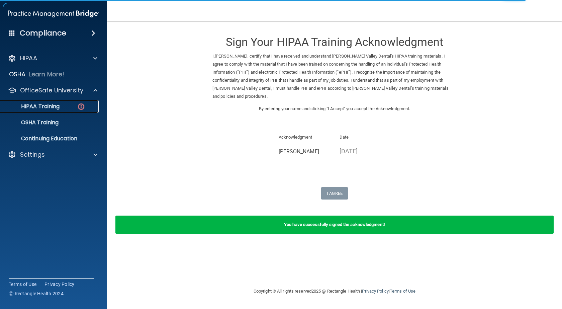
click at [85, 106] on img at bounding box center [81, 106] width 8 height 8
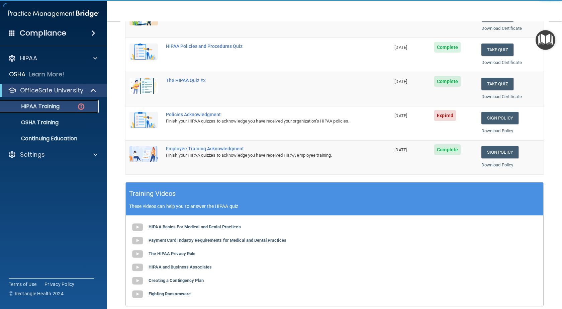
scroll to position [134, 0]
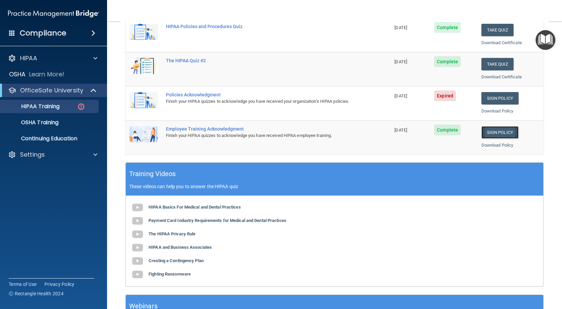
click at [506, 132] on link "Sign Policy" at bounding box center [499, 132] width 37 height 12
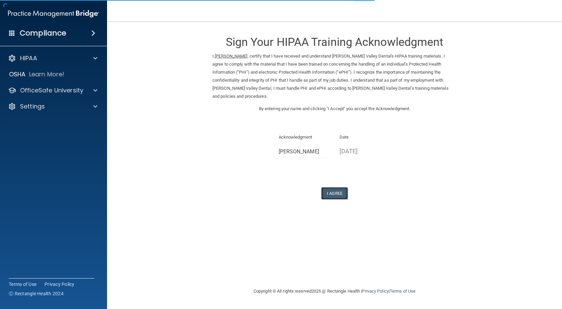
click at [336, 187] on button "I Agree" at bounding box center [334, 193] width 27 height 12
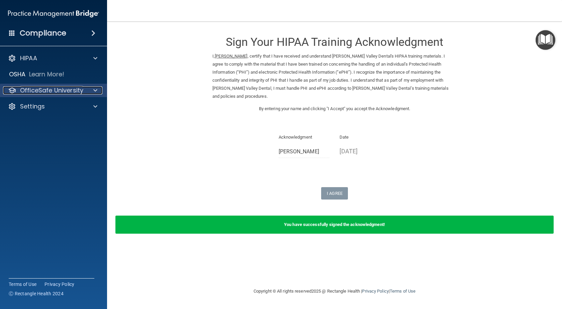
click at [77, 92] on p "OfficeSafe University" at bounding box center [51, 90] width 63 height 8
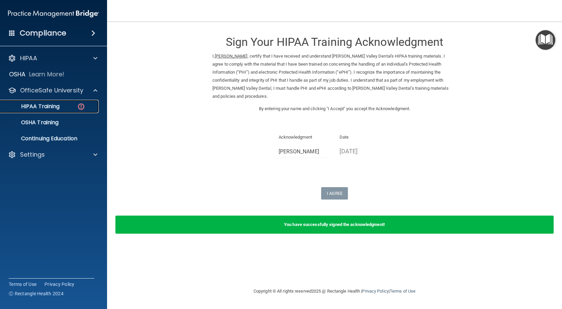
click at [83, 105] on img at bounding box center [81, 106] width 8 height 8
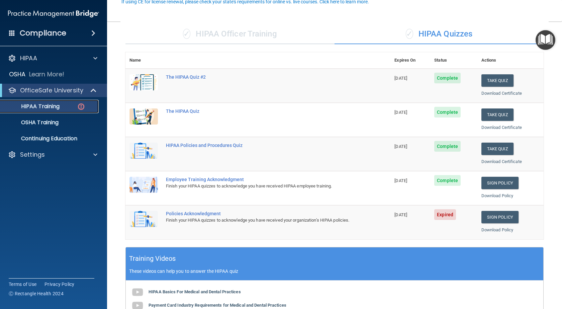
scroll to position [67, 0]
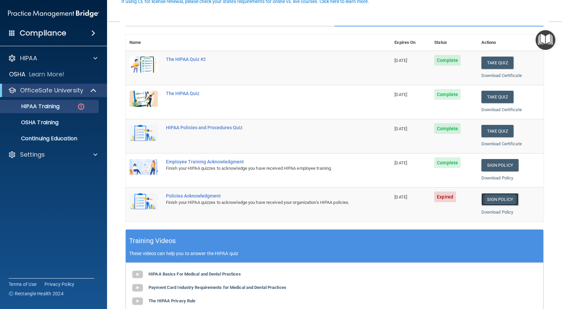
click at [489, 199] on link "Sign Policy" at bounding box center [499, 199] width 37 height 12
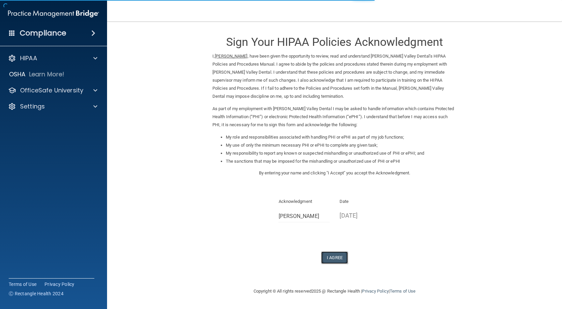
click at [336, 258] on button "I Agree" at bounding box center [334, 257] width 27 height 12
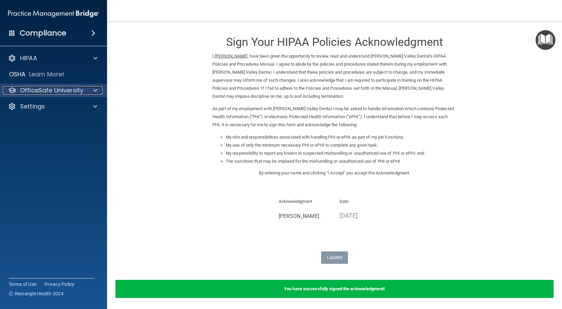
click at [36, 90] on p "OfficeSafe University" at bounding box center [51, 90] width 63 height 8
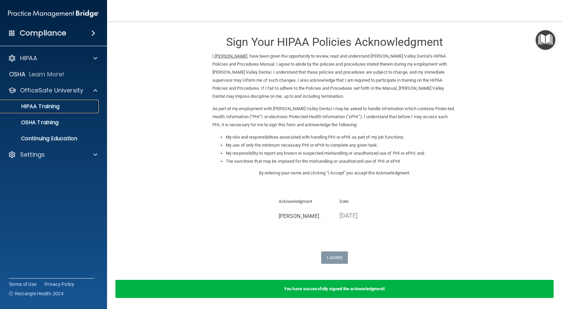
click at [57, 109] on p "HIPAA Training" at bounding box center [31, 106] width 55 height 7
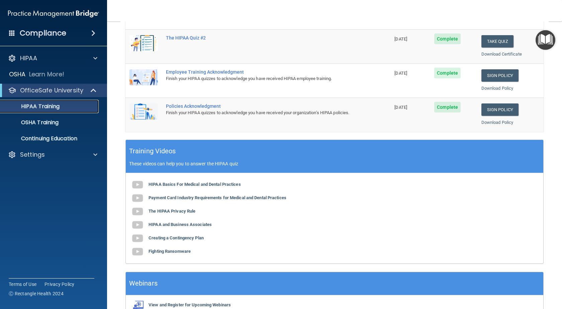
scroll to position [195, 0]
